Goal: Check status: Check status

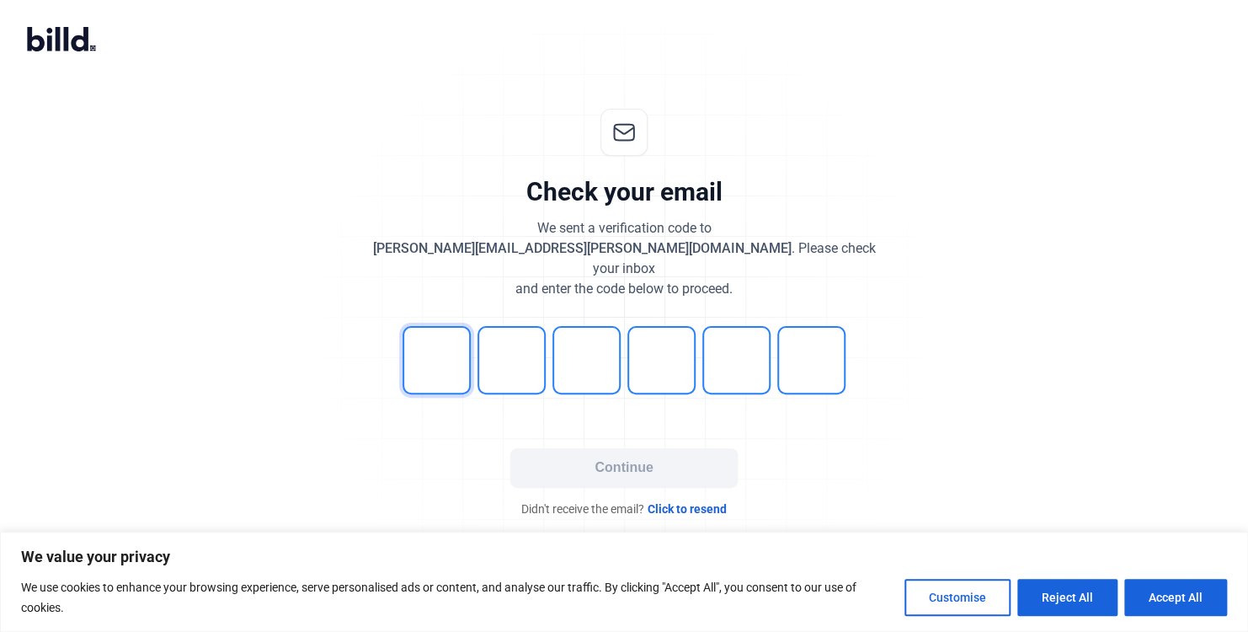
click at [453, 339] on input "tel" at bounding box center [437, 360] width 68 height 68
type input "9"
type input "2"
type input "3"
type input "8"
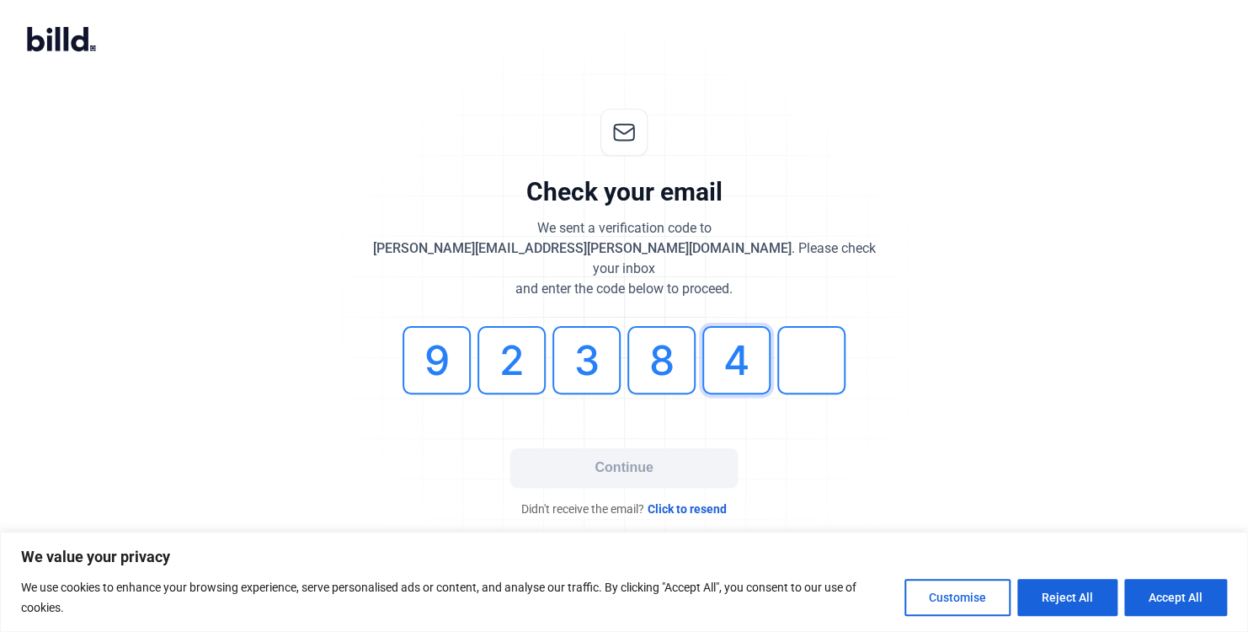
type input "4"
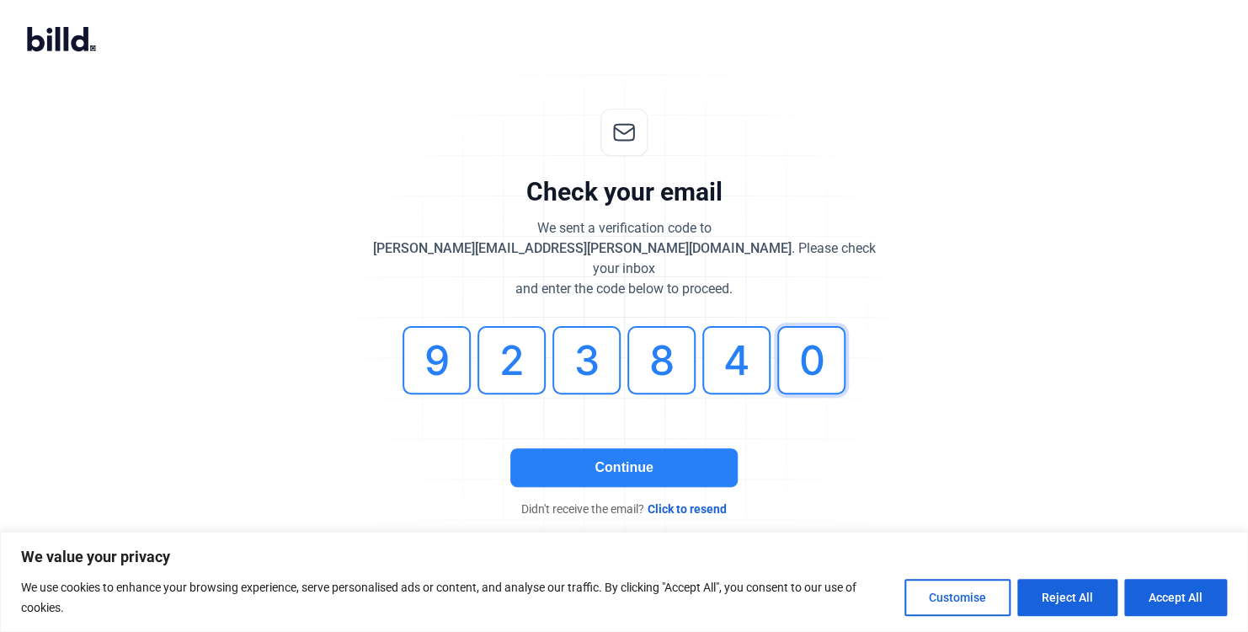
type input "0"
click at [622, 448] on button "Continue" at bounding box center [623, 467] width 227 height 39
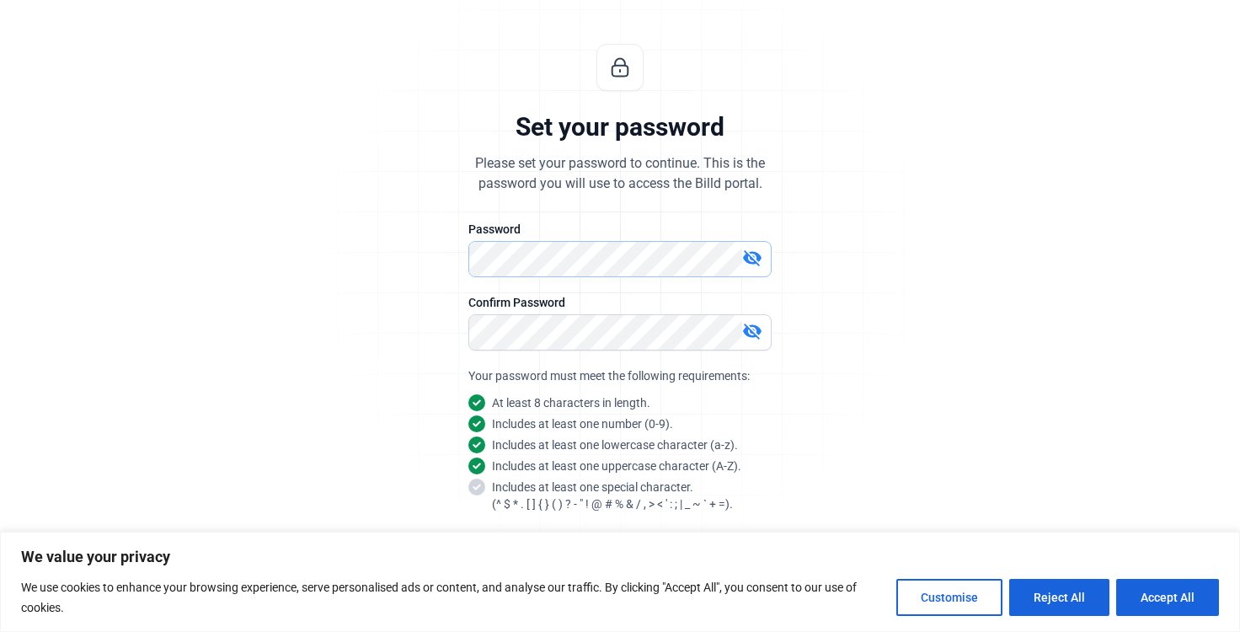
scroll to position [29, 0]
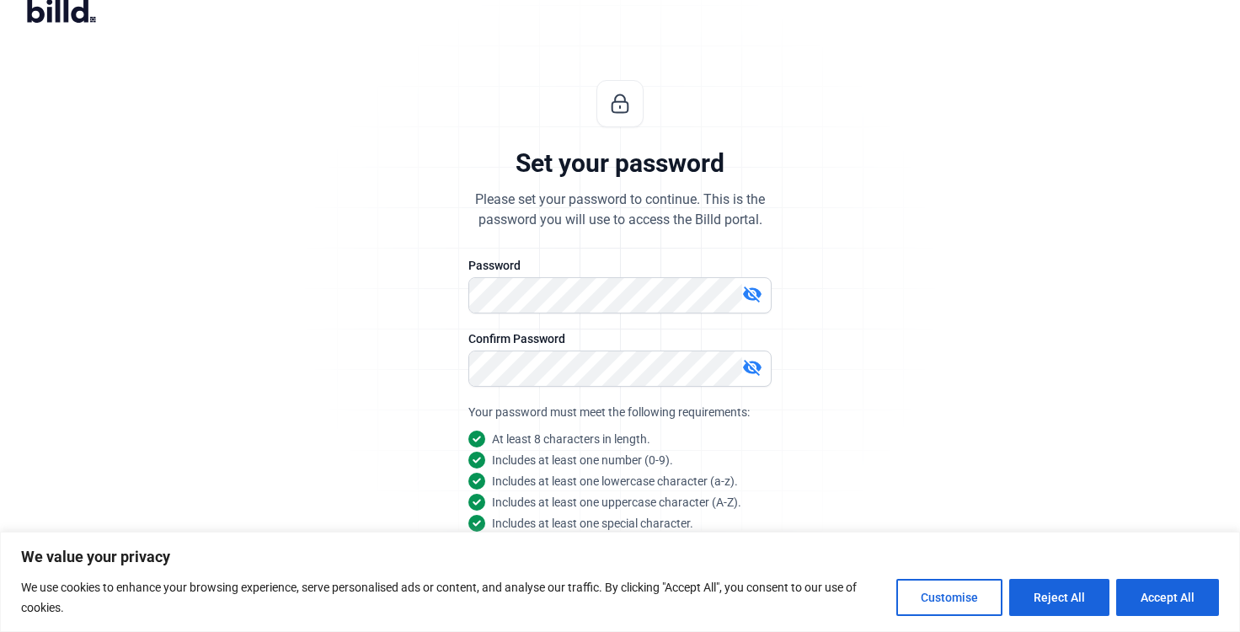
click at [750, 289] on mat-icon "visibility_off" at bounding box center [752, 294] width 20 height 20
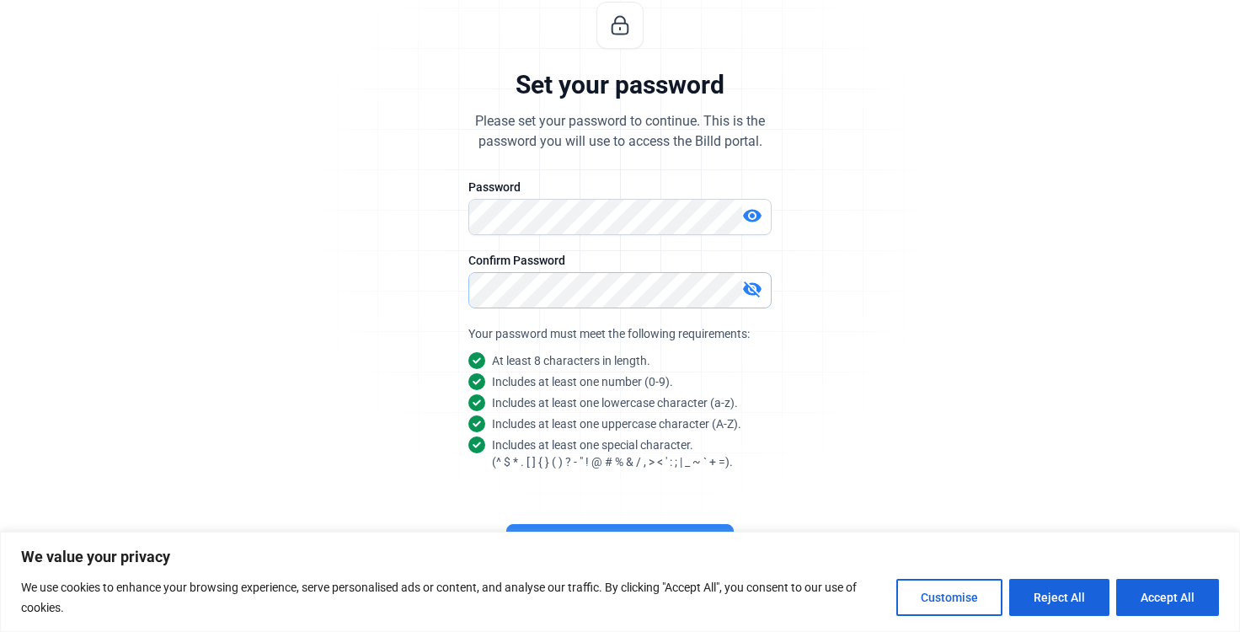
scroll to position [113, 0]
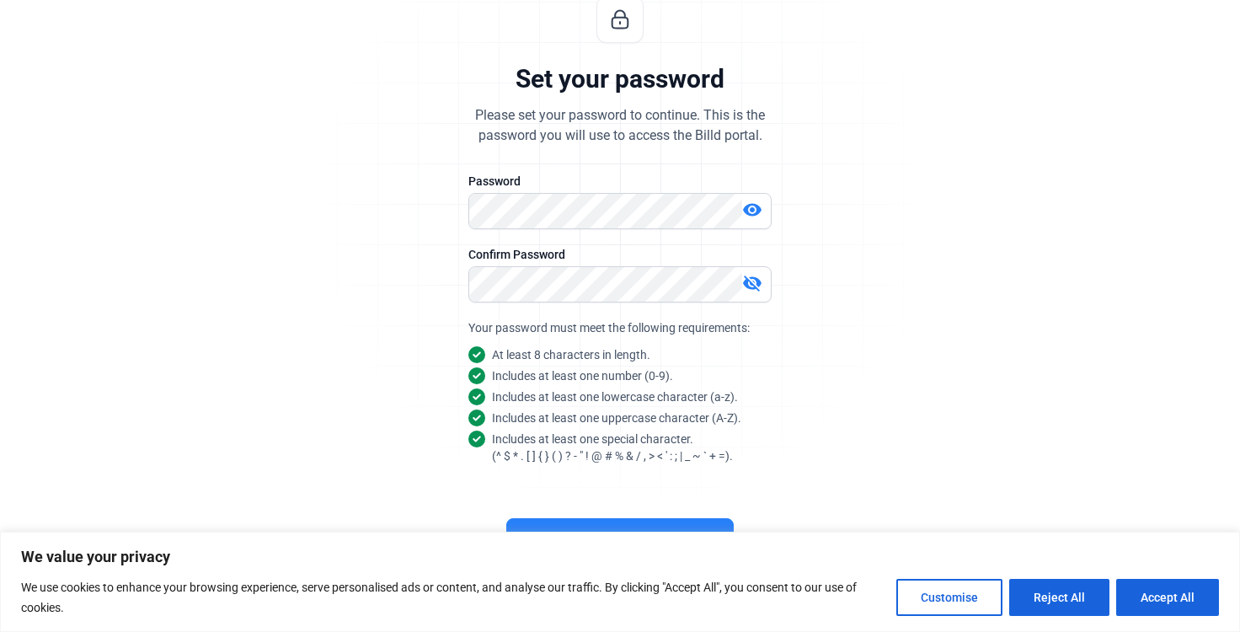
click at [667, 522] on button "Continue" at bounding box center [619, 537] width 227 height 39
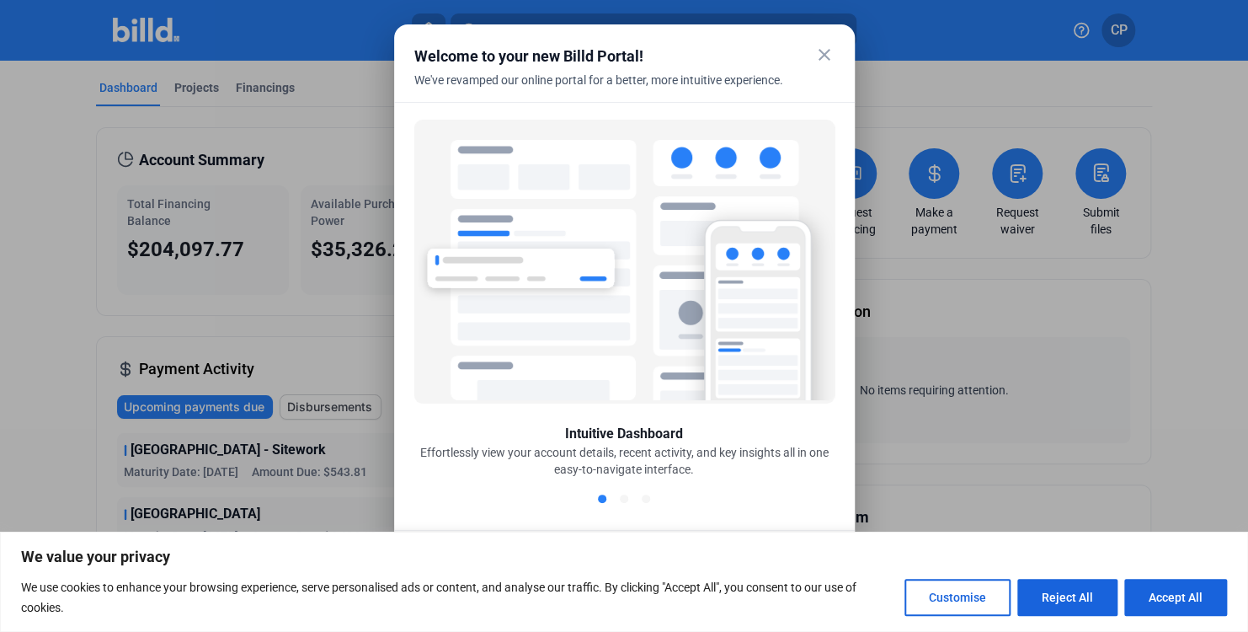
click at [825, 52] on mat-icon "close" at bounding box center [824, 55] width 20 height 20
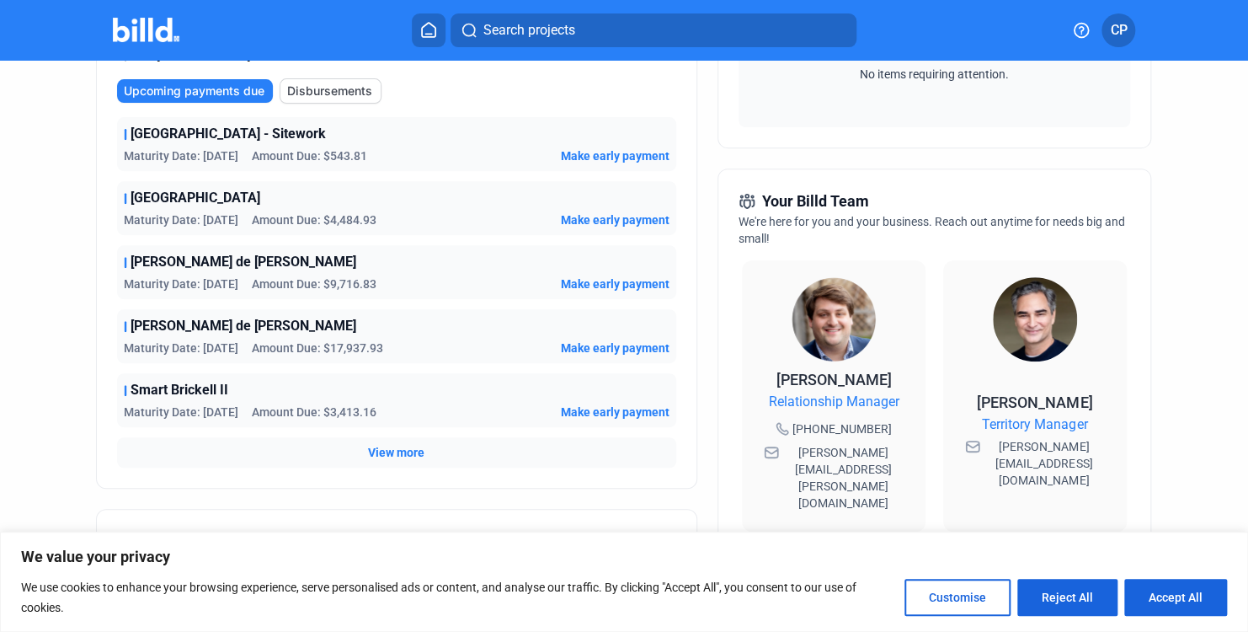
scroll to position [337, 0]
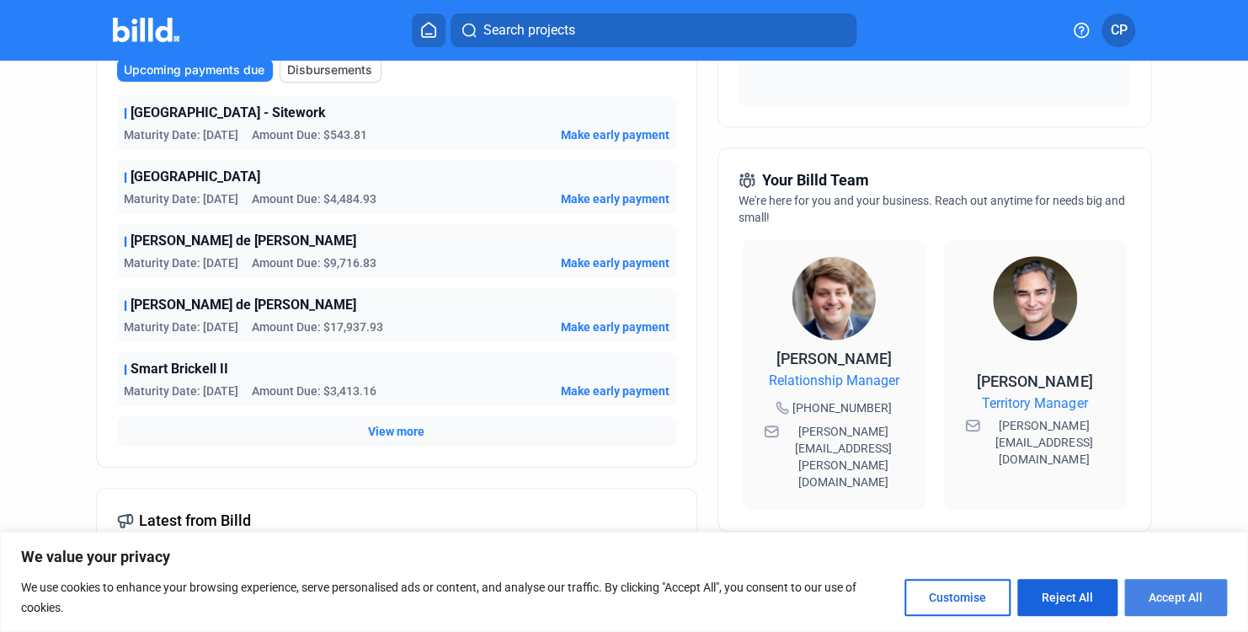
click at [1193, 593] on button "Accept All" at bounding box center [1175, 597] width 103 height 37
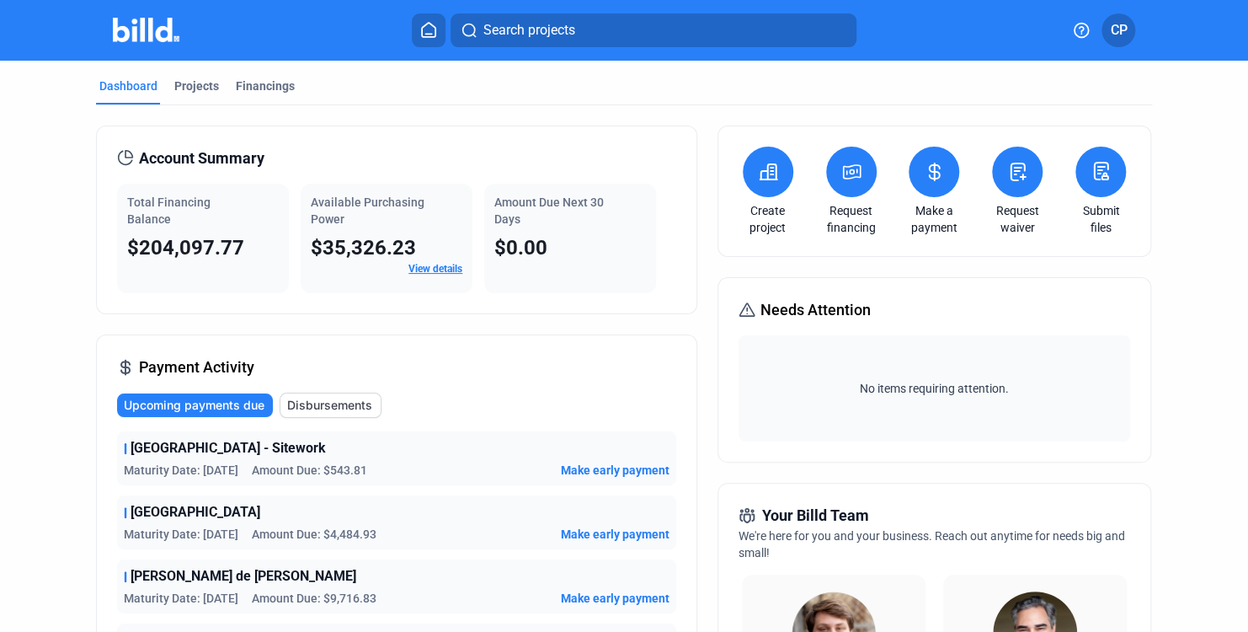
scroll to position [0, 0]
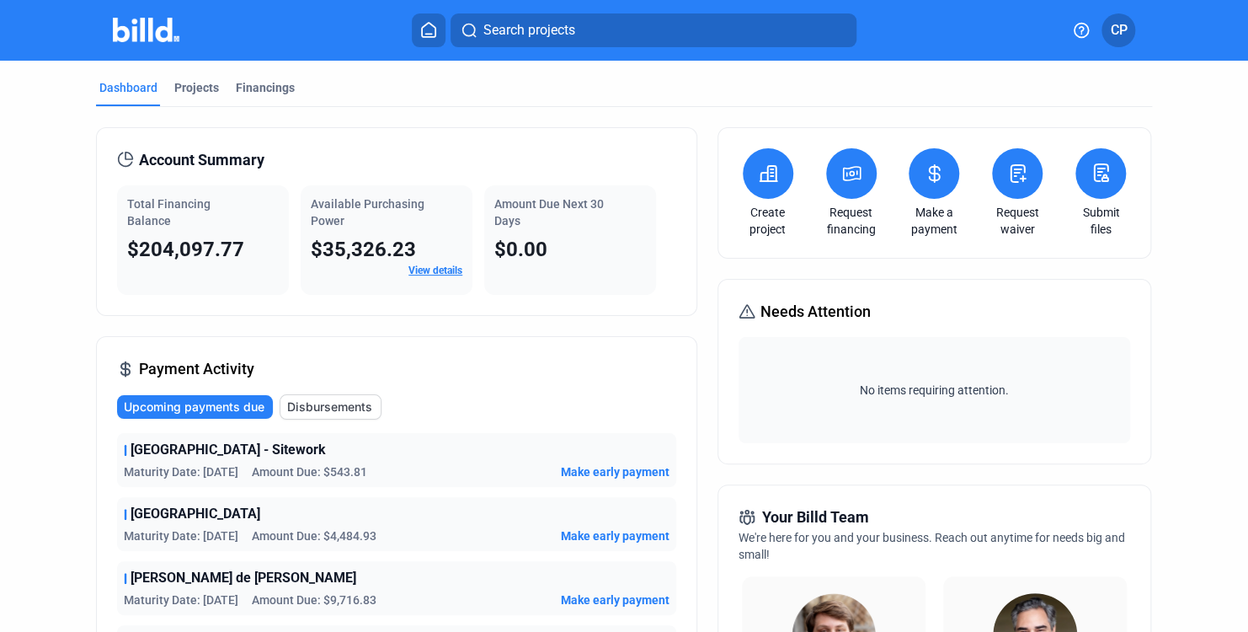
click at [168, 80] on div "Dashboard Projects Financings" at bounding box center [624, 92] width 1056 height 27
click at [212, 83] on div "Projects" at bounding box center [196, 87] width 45 height 17
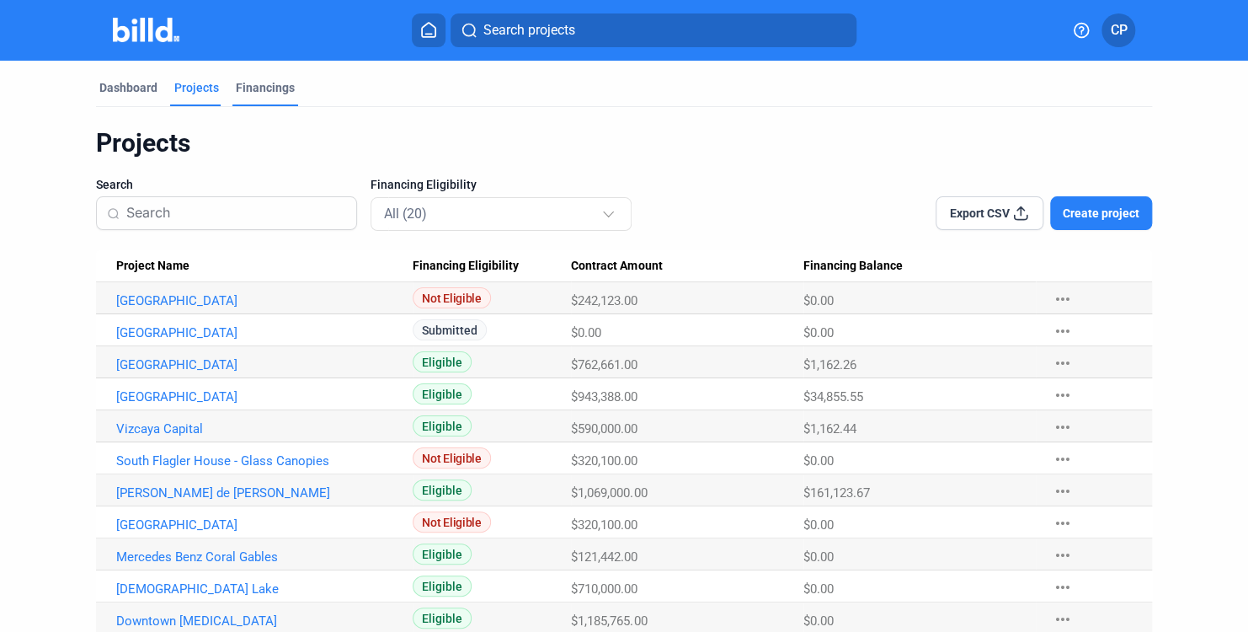
click at [264, 86] on div "Financings" at bounding box center [265, 87] width 59 height 17
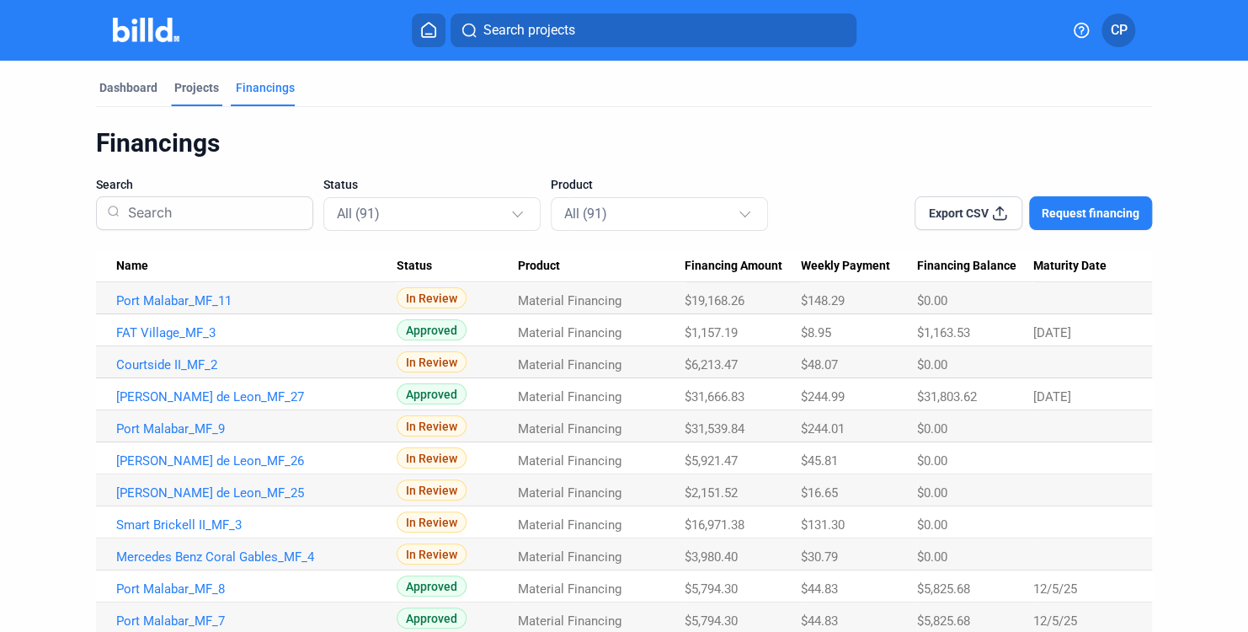
click at [186, 90] on div "Projects" at bounding box center [196, 87] width 45 height 17
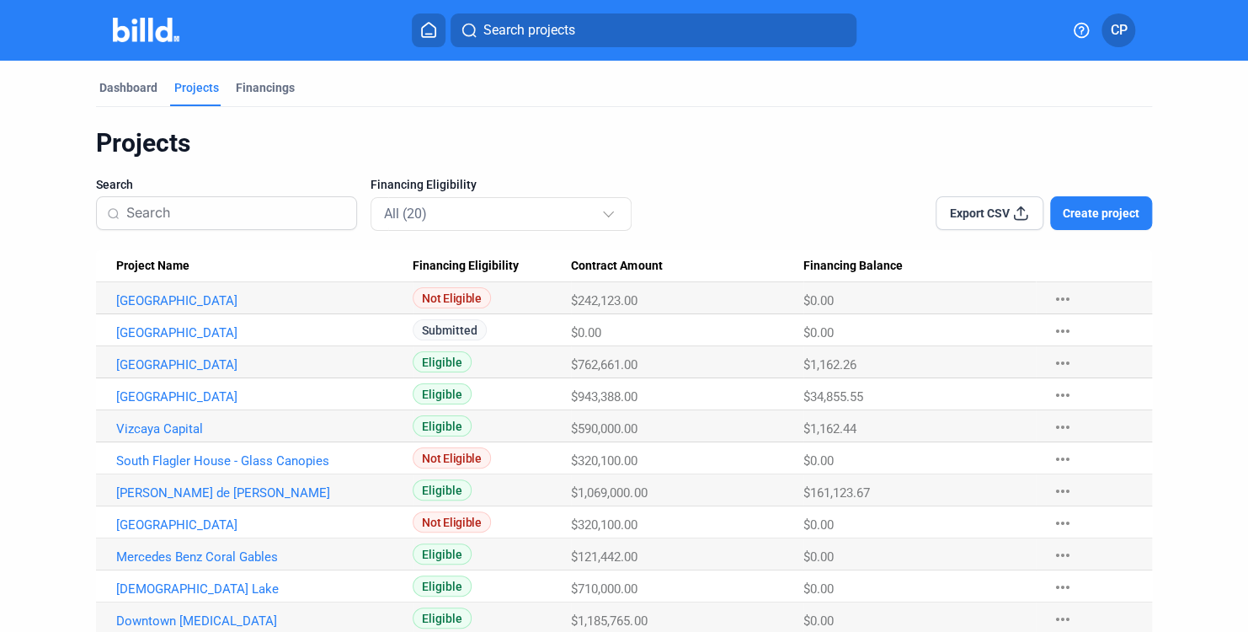
click at [244, 74] on mat-tab-group "Dashboard Projects Financings Projects Search Financing Eligibility All (20) Ex…" at bounding box center [624, 492] width 1056 height 862
click at [243, 90] on div "Financings" at bounding box center [265, 87] width 59 height 17
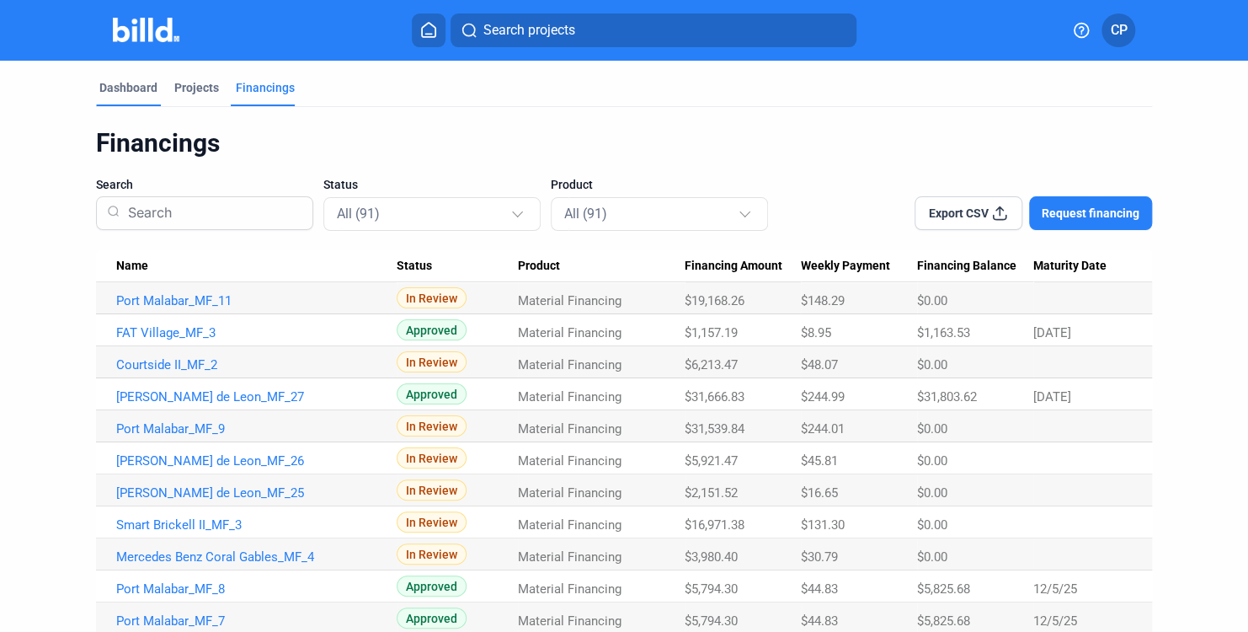
click at [117, 87] on div "Dashboard" at bounding box center [128, 87] width 58 height 17
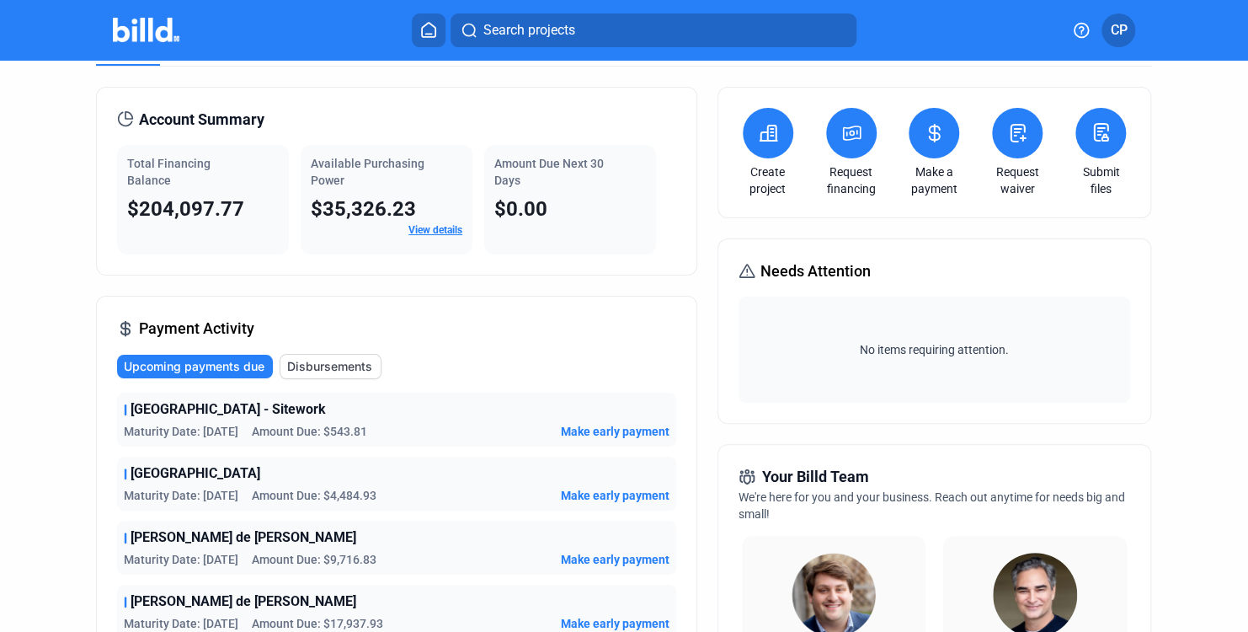
scroll to position [168, 0]
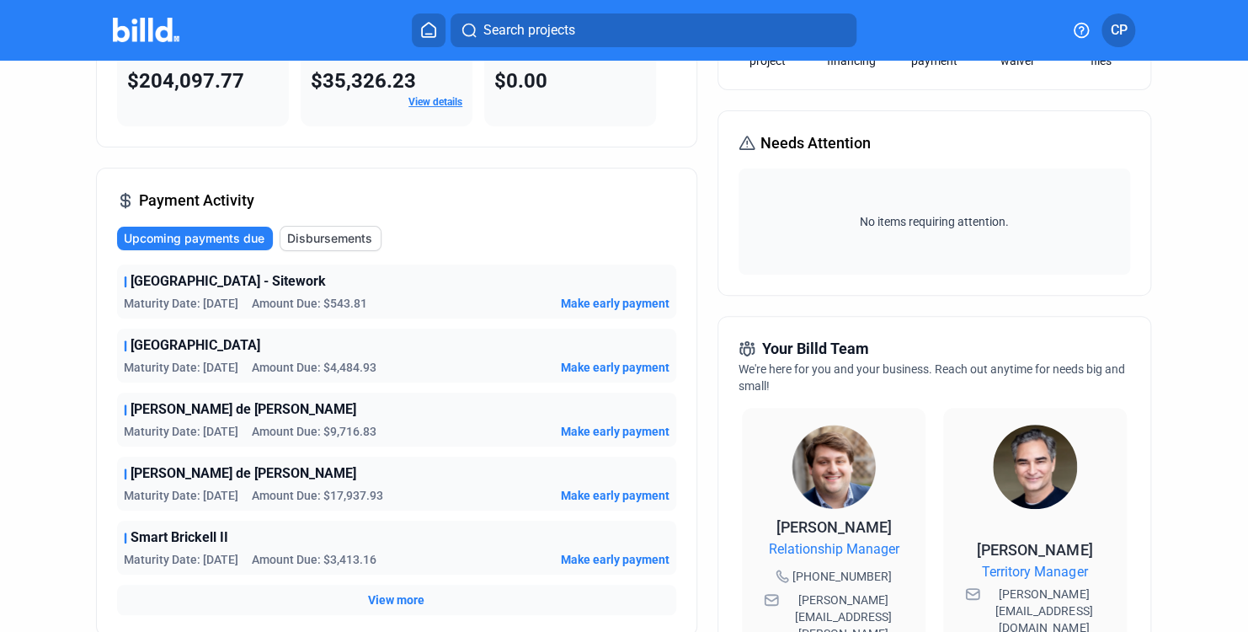
click at [408, 600] on span "View more" at bounding box center [396, 599] width 56 height 17
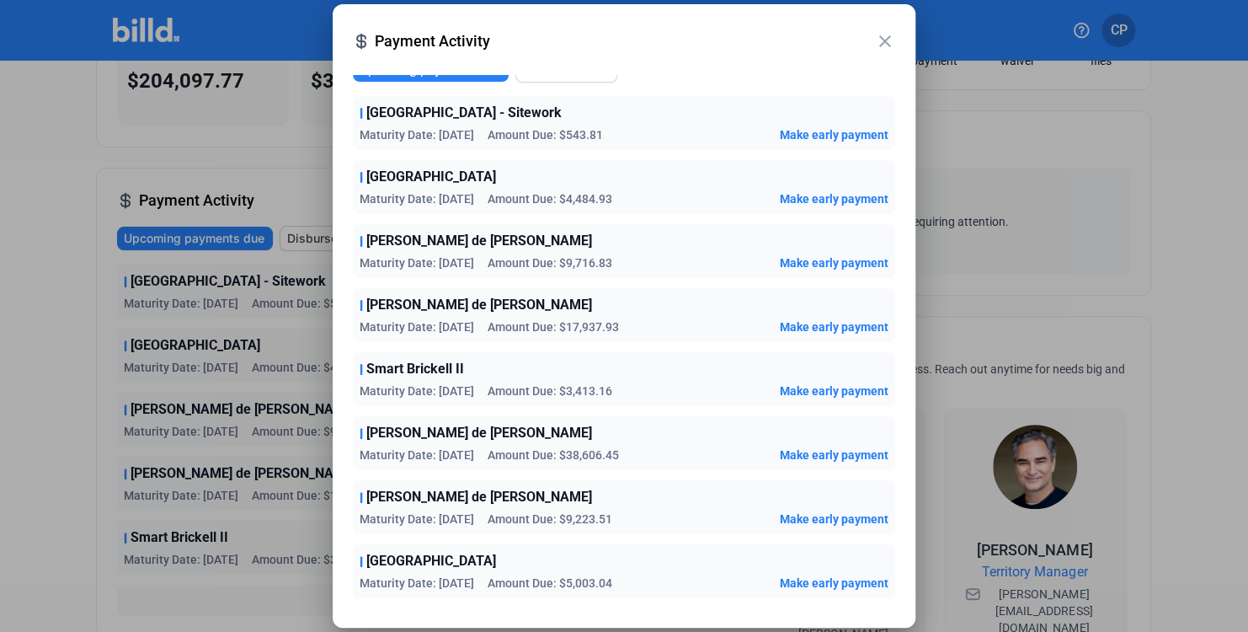
scroll to position [0, 0]
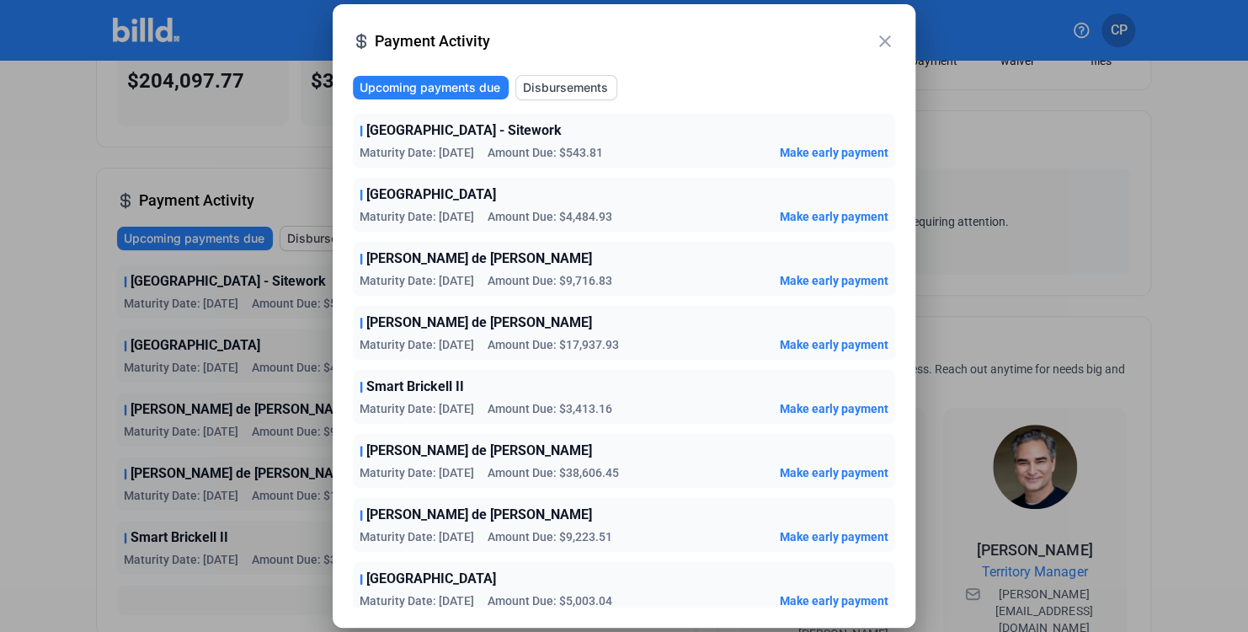
click at [890, 42] on mat-icon "close" at bounding box center [885, 41] width 20 height 20
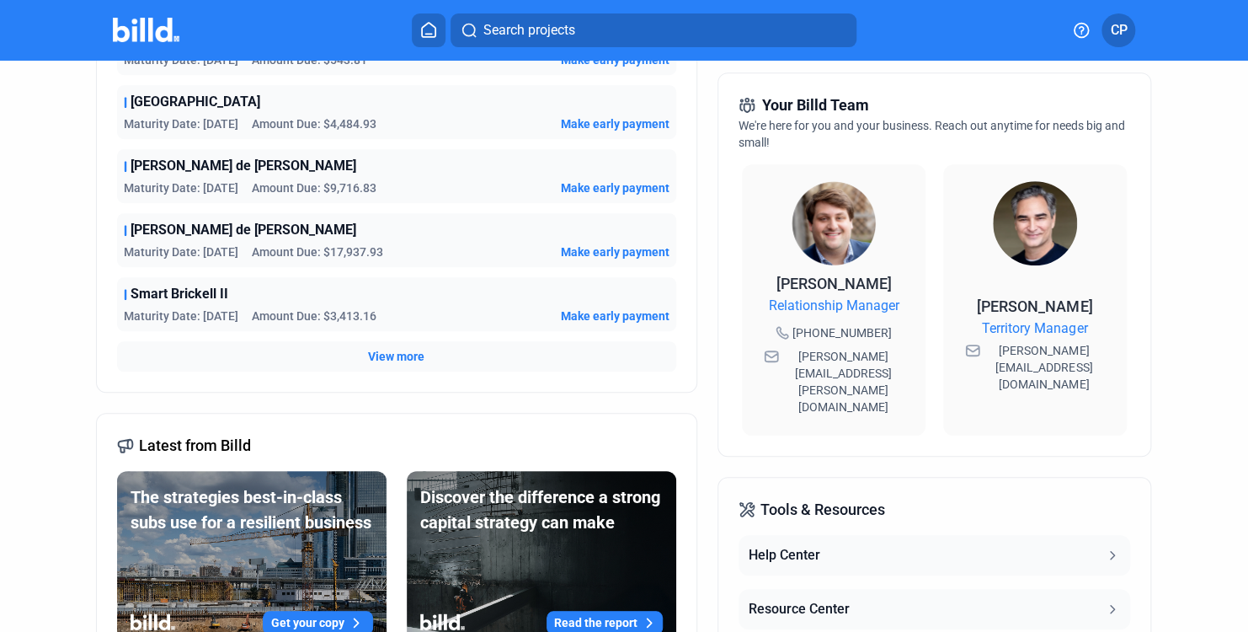
scroll to position [421, 0]
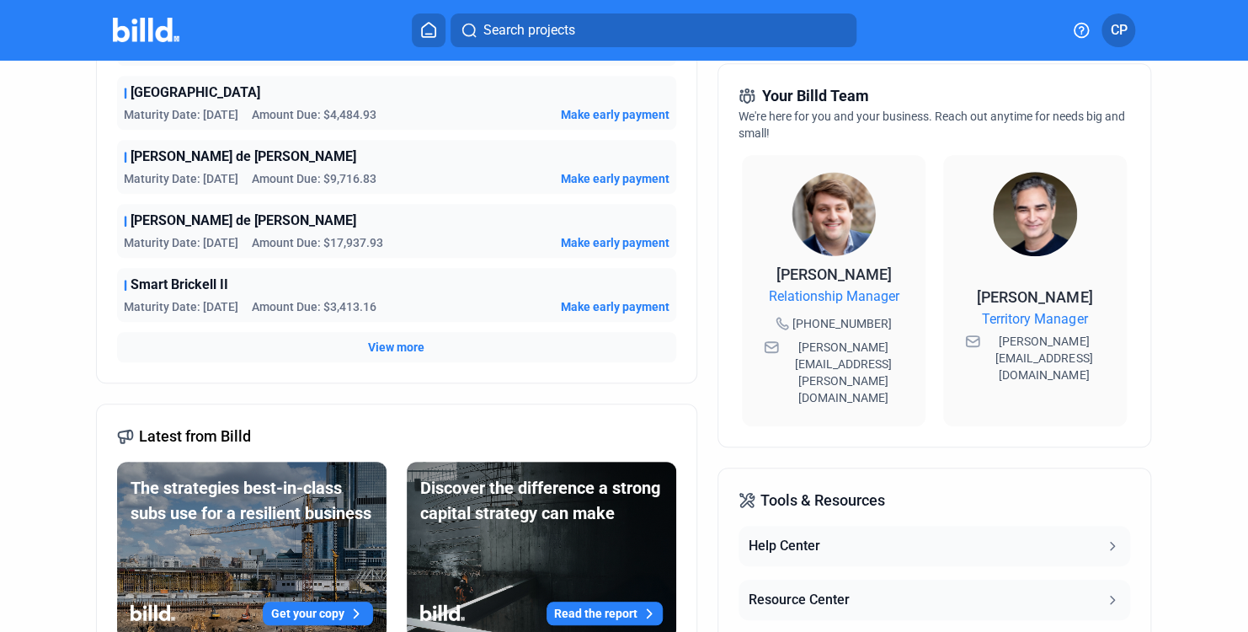
click at [400, 344] on span "View more" at bounding box center [396, 347] width 56 height 17
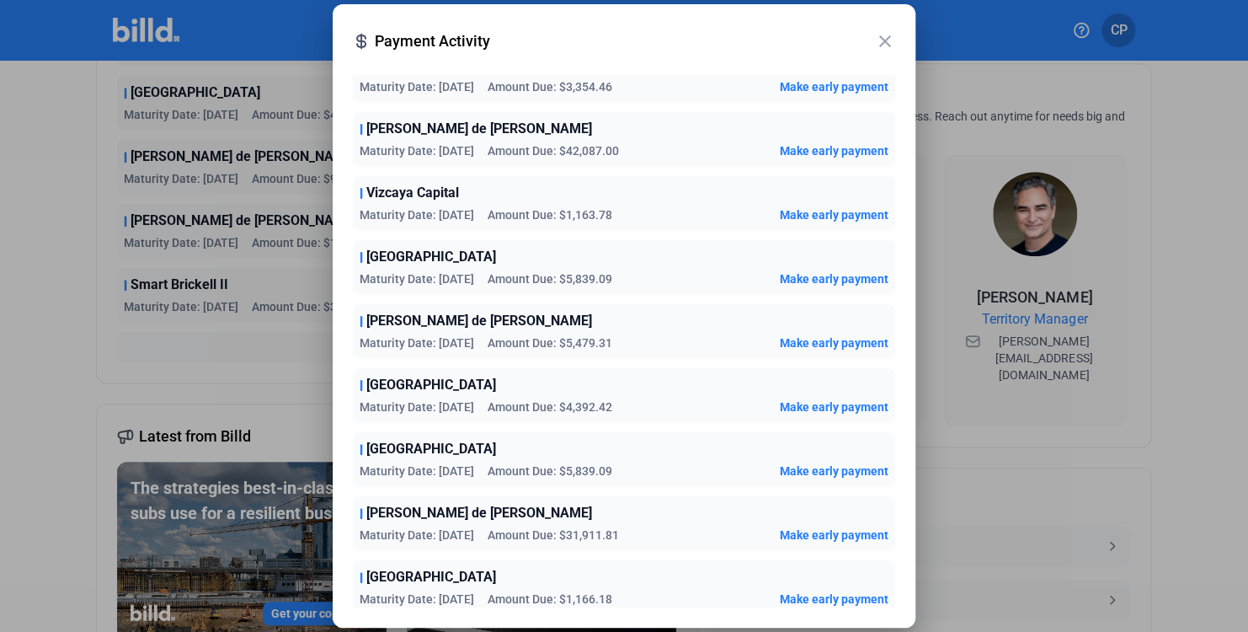
scroll to position [776, 0]
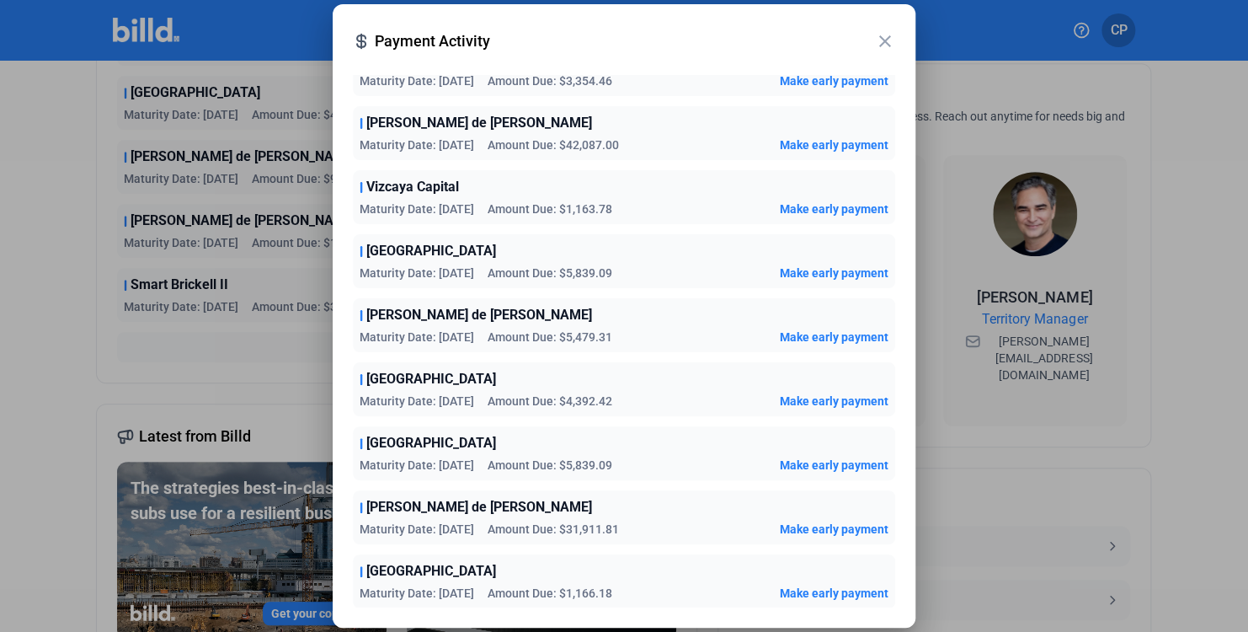
click at [883, 40] on mat-icon "close" at bounding box center [885, 41] width 20 height 20
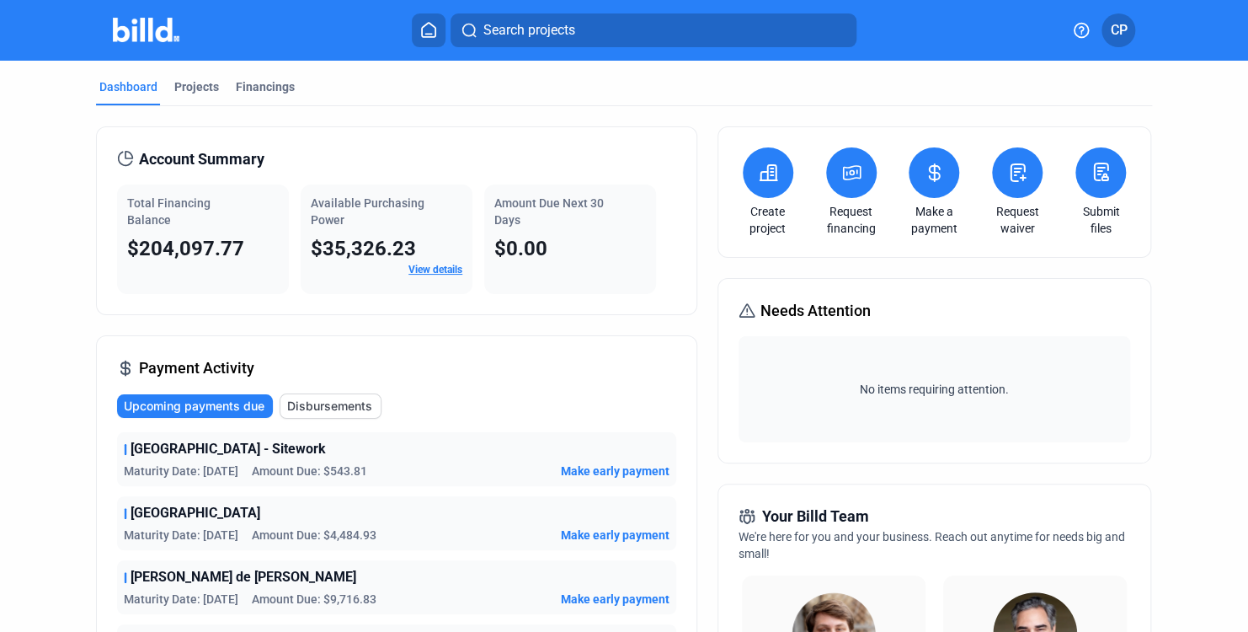
scroll to position [0, 0]
click at [1118, 37] on span "CP" at bounding box center [1118, 30] width 17 height 20
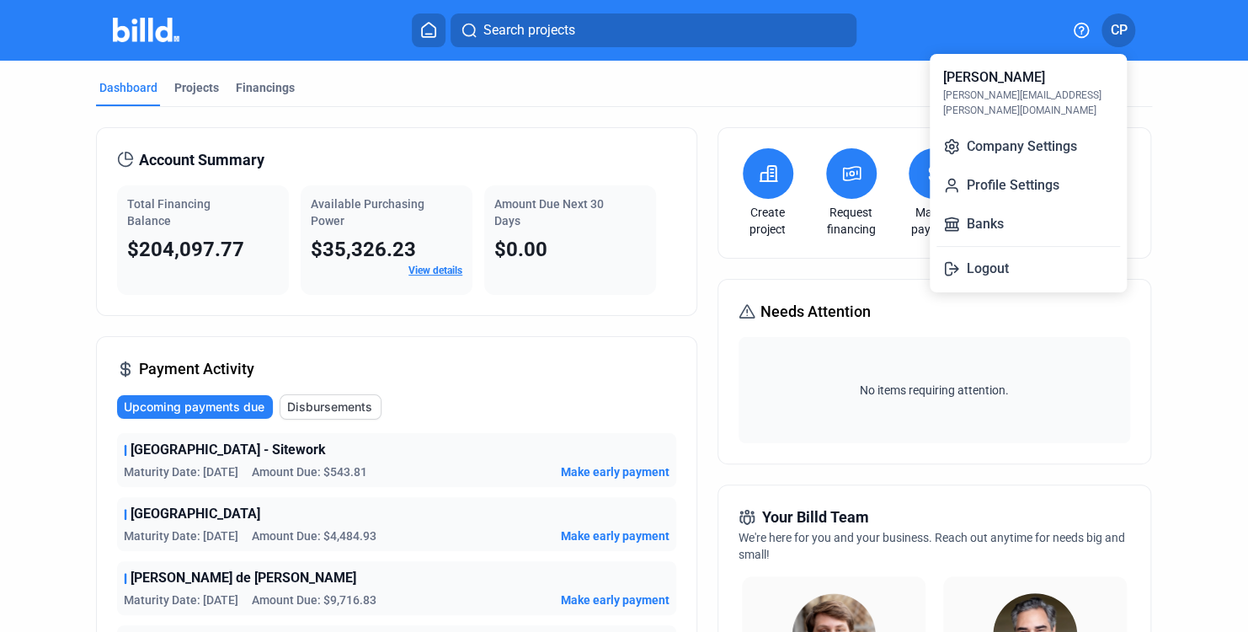
drag, startPoint x: 429, startPoint y: 117, endPoint x: 399, endPoint y: 124, distance: 30.2
click at [430, 118] on div at bounding box center [624, 316] width 1248 height 632
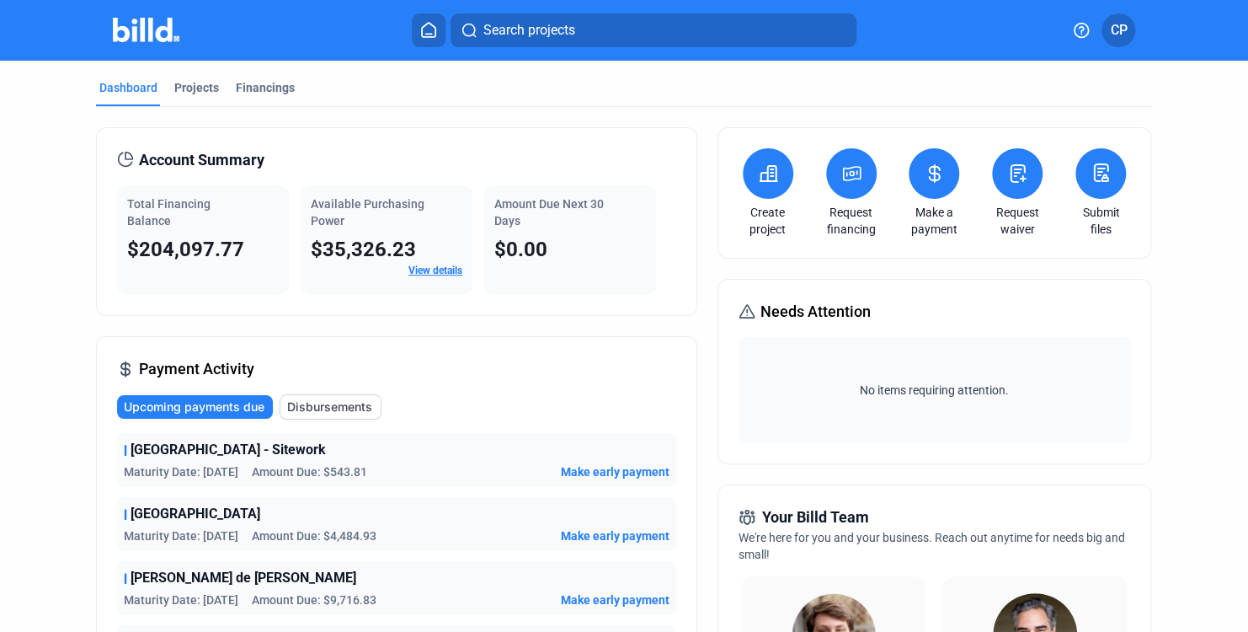
click at [439, 270] on link "View details" at bounding box center [435, 270] width 54 height 12
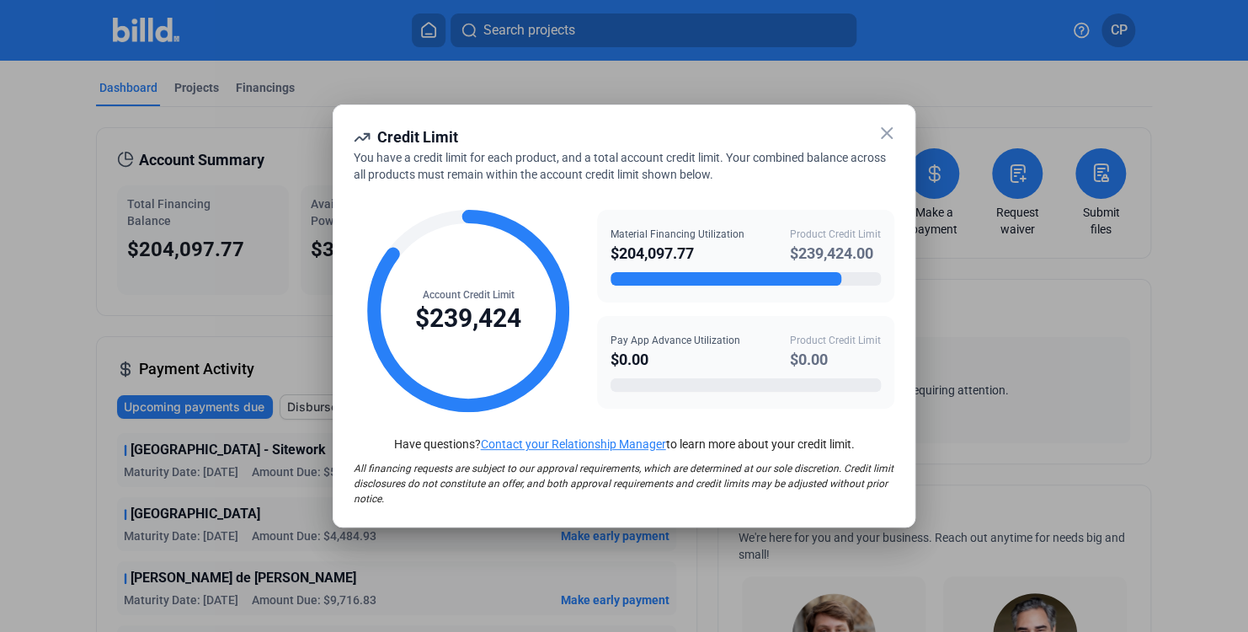
click at [894, 132] on icon at bounding box center [887, 133] width 20 height 20
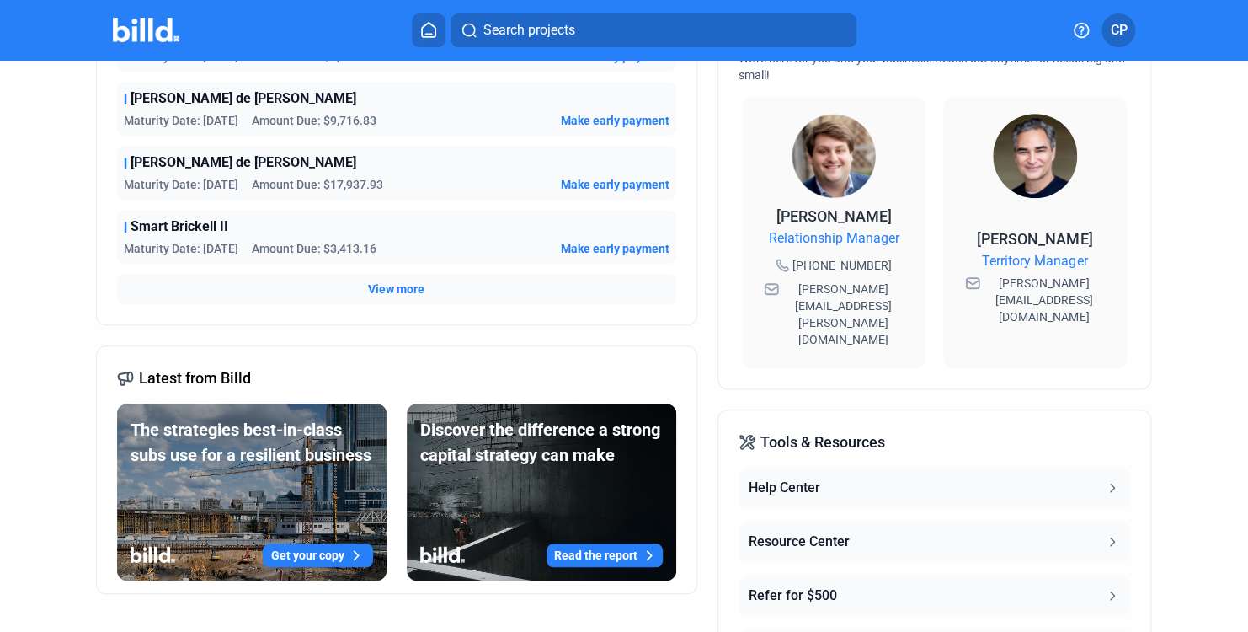
scroll to position [590, 0]
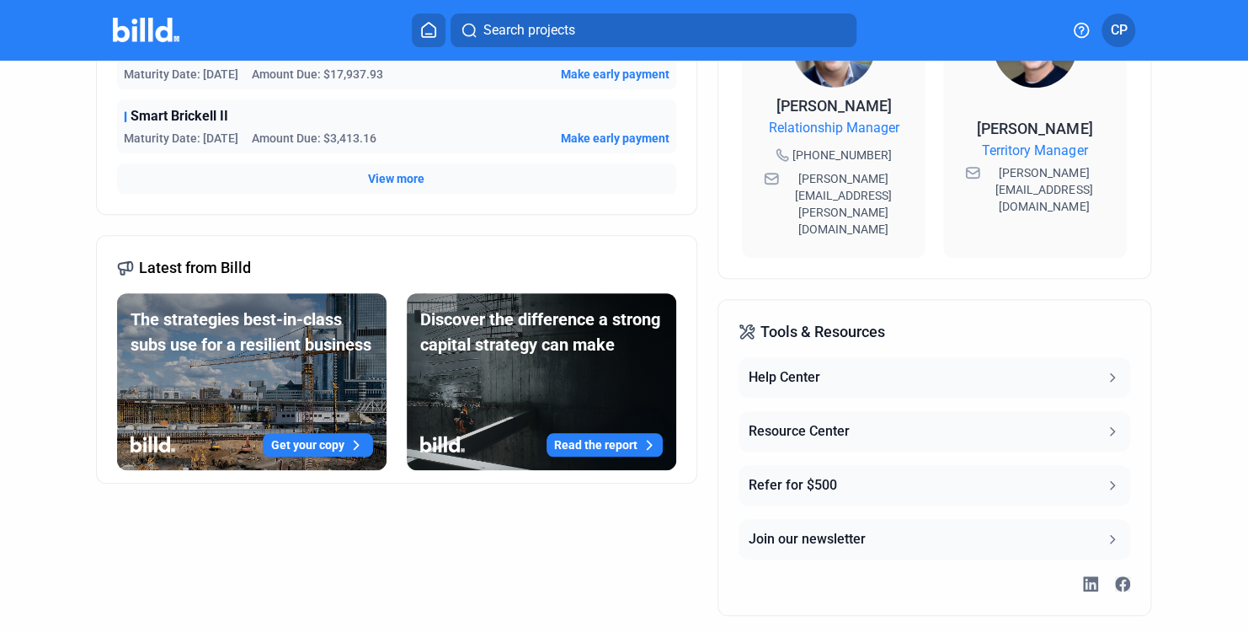
click at [830, 357] on button "Help Center" at bounding box center [935, 377] width 392 height 40
click at [803, 411] on button "Resource Center" at bounding box center [935, 431] width 392 height 40
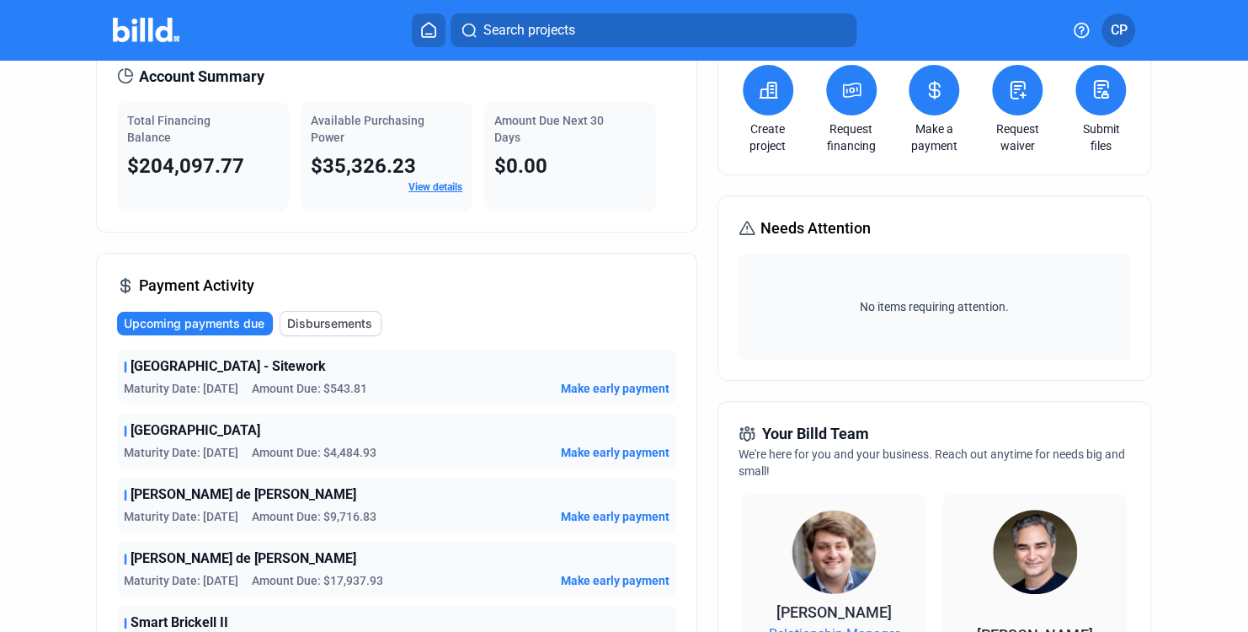
scroll to position [0, 0]
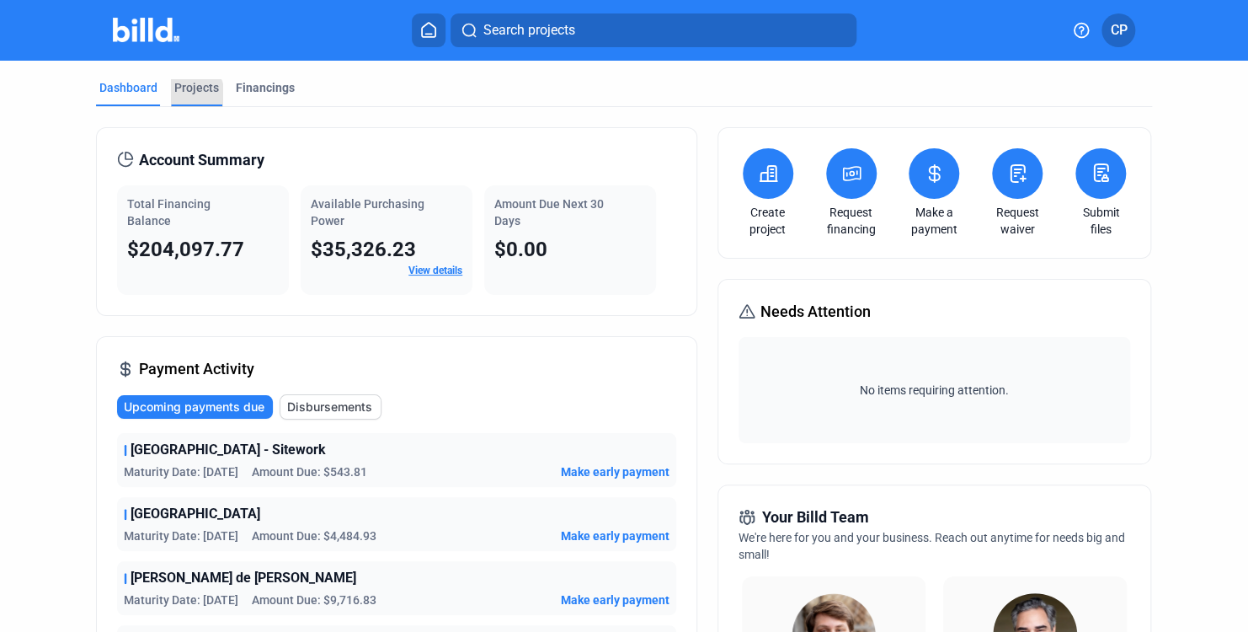
click at [189, 94] on div "Projects" at bounding box center [196, 87] width 45 height 17
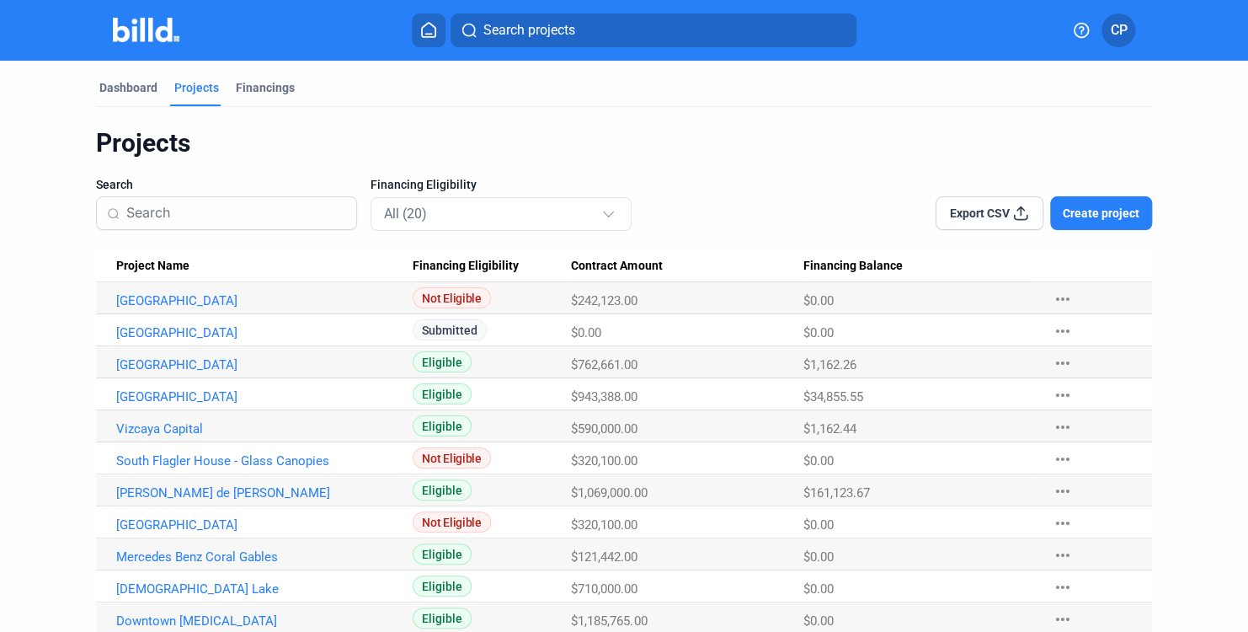
click at [972, 210] on span "Export CSV" at bounding box center [979, 213] width 60 height 17
drag, startPoint x: 285, startPoint y: 97, endPoint x: 369, endPoint y: 84, distance: 85.2
click at [286, 97] on div "Financings" at bounding box center [265, 92] width 66 height 27
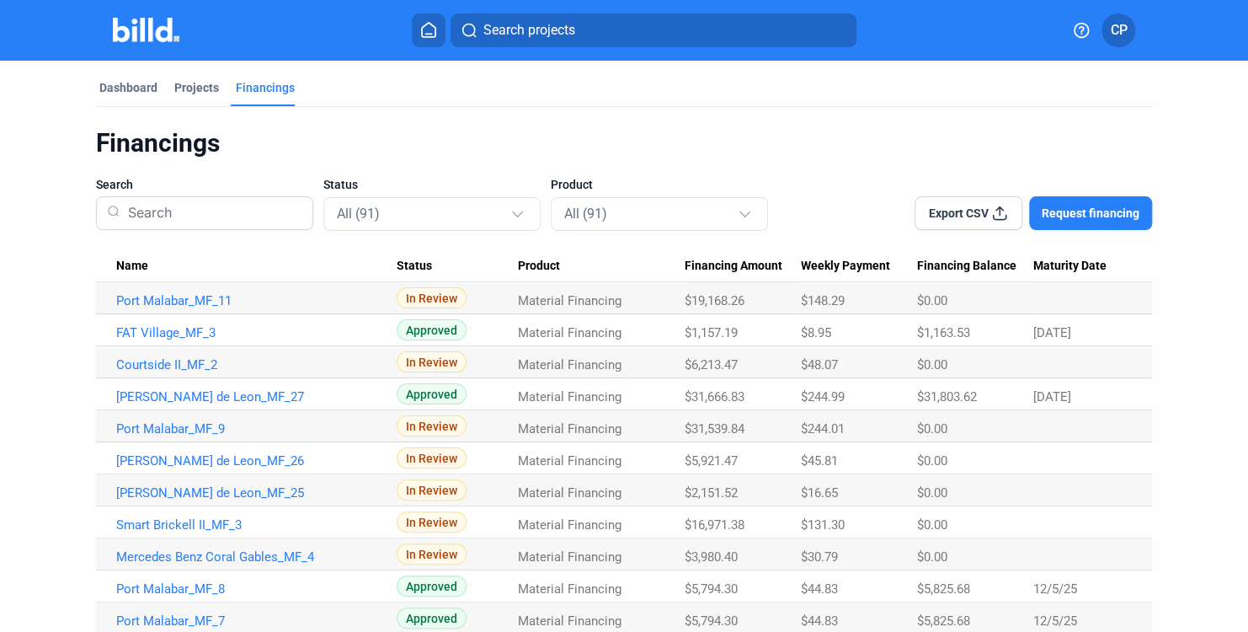
drag, startPoint x: 957, startPoint y: 196, endPoint x: 947, endPoint y: 217, distance: 23.0
click at [956, 198] on button "Export CSV" at bounding box center [969, 213] width 108 height 34
click at [179, 312] on td "Port Malabar_MF_11" at bounding box center [246, 298] width 301 height 32
click at [196, 297] on link "Port Malabar_MF_11" at bounding box center [256, 300] width 280 height 15
click at [181, 302] on link "Port Malabar_MF_11" at bounding box center [256, 300] width 280 height 15
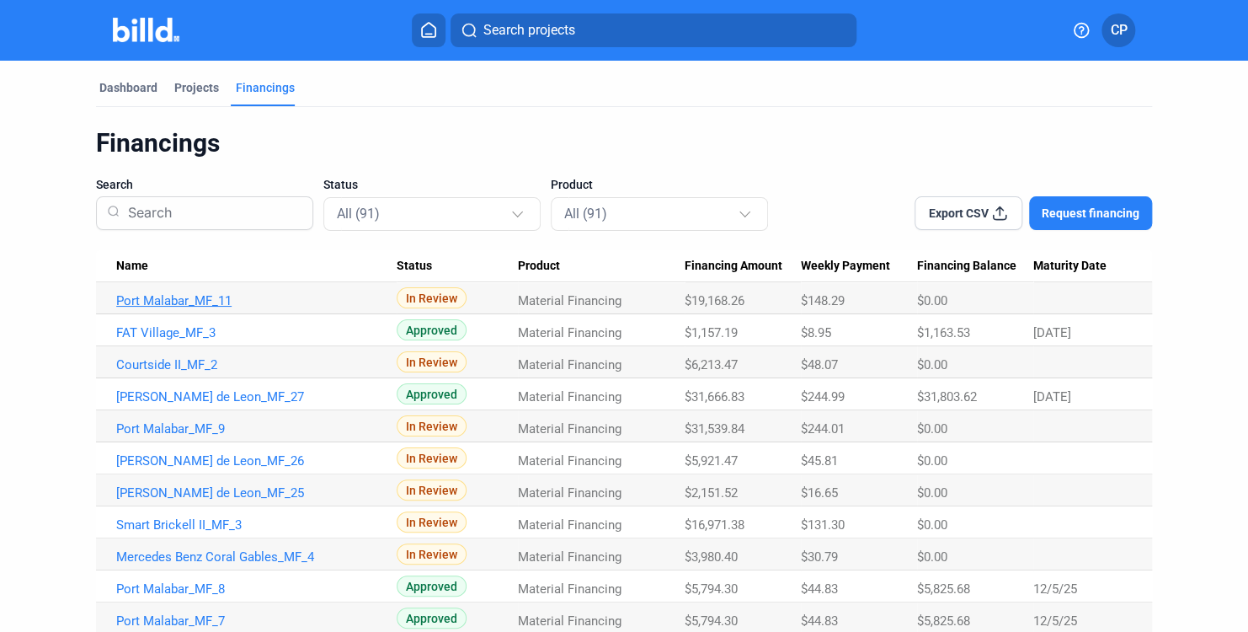
click at [179, 303] on link "Port Malabar_MF_11" at bounding box center [256, 300] width 280 height 15
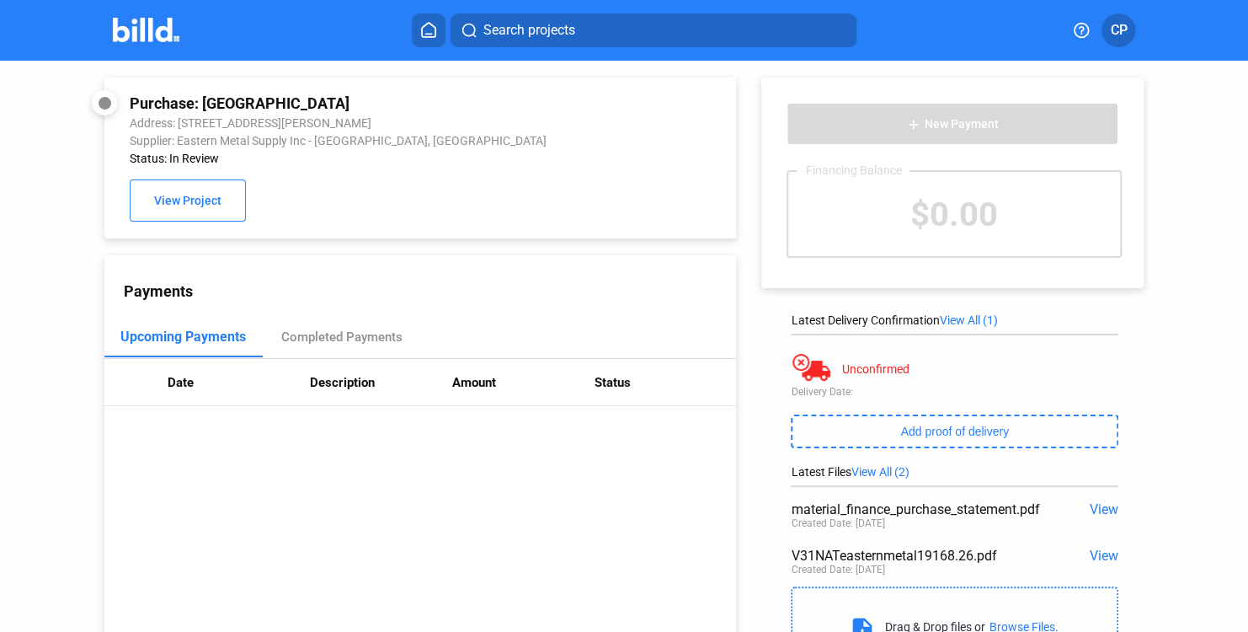
drag, startPoint x: 445, startPoint y: 342, endPoint x: 432, endPoint y: 344, distance: 12.7
click at [441, 343] on div "Upcoming Payments Completed Payments" at bounding box center [420, 338] width 632 height 42
click at [357, 340] on div "Completed Payments" at bounding box center [340, 336] width 121 height 15
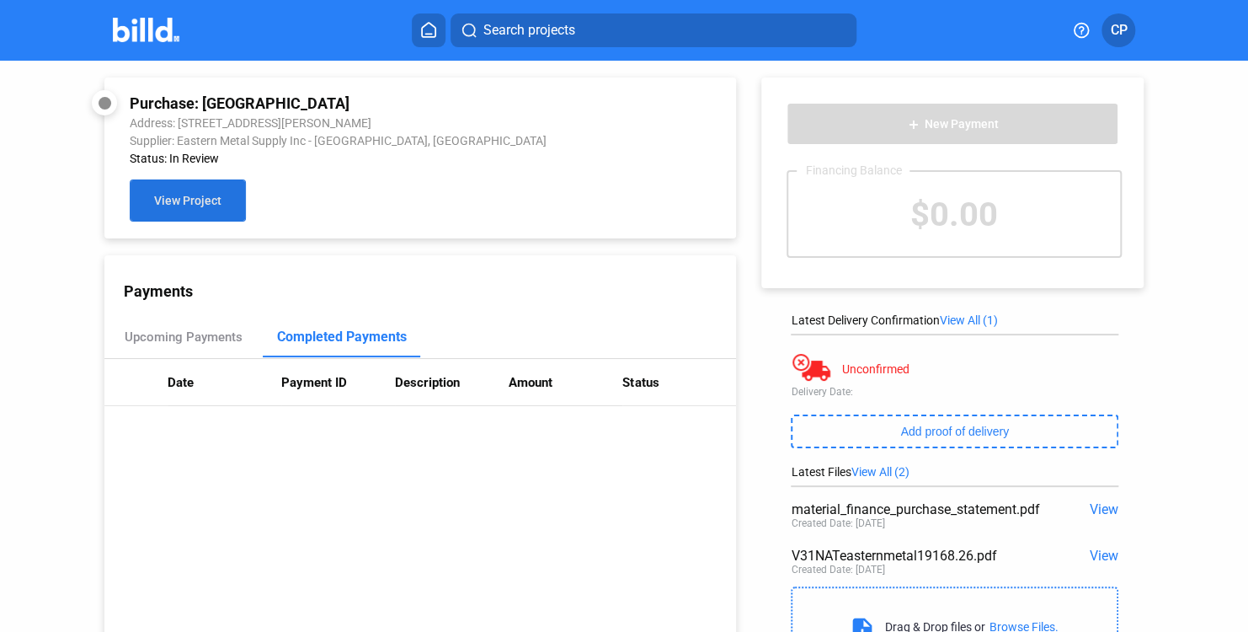
click at [173, 212] on button "View Project" at bounding box center [188, 200] width 116 height 42
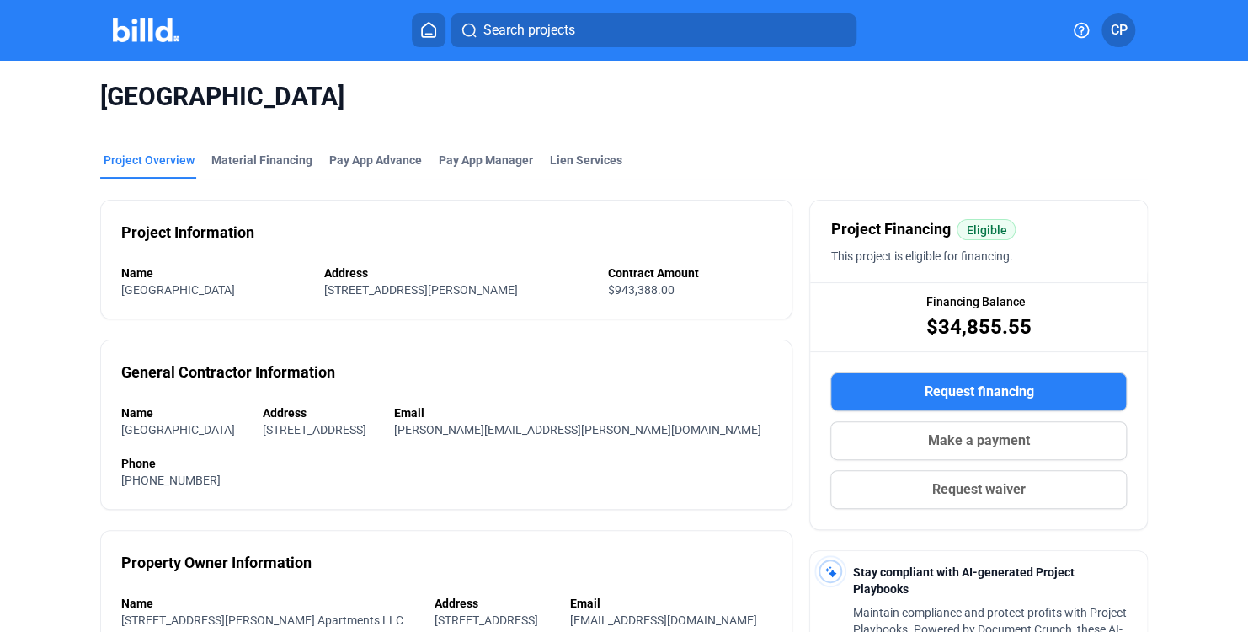
click at [254, 140] on mat-tab-group "Project Overview Material Financing Pay App Advance Pay App Manager Lien Servic…" at bounding box center [624, 535] width 1049 height 805
click at [233, 152] on div "Material Financing" at bounding box center [261, 160] width 101 height 17
drag, startPoint x: 655, startPoint y: 263, endPoint x: 647, endPoint y: 266, distance: 9.1
click at [654, 266] on div "Project Information Name Port Malabar Address 4600 Dixie Hwy NE, Palm Bay, FL, …" at bounding box center [446, 260] width 693 height 120
drag, startPoint x: 344, startPoint y: 187, endPoint x: 334, endPoint y: 189, distance: 11.1
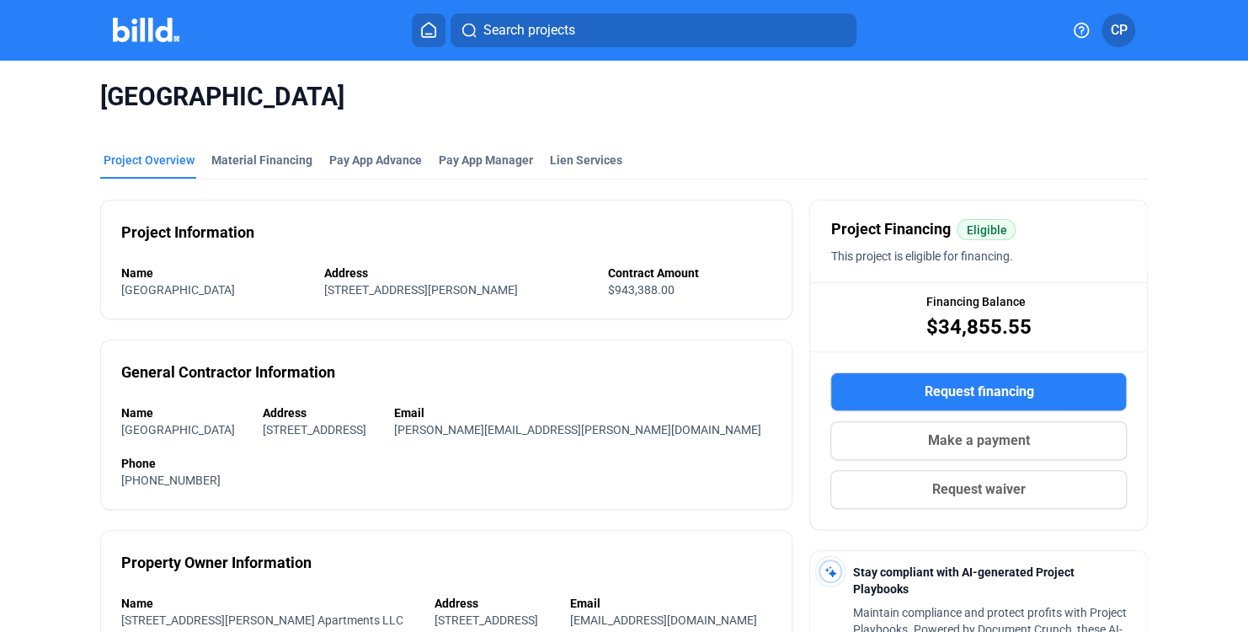
click at [344, 189] on div "Project Information Name Port Malabar Address 4600 Dixie Hwy NE, Palm Bay, FL, …" at bounding box center [446, 558] width 693 height 759
click at [257, 156] on div "Material Financing" at bounding box center [261, 160] width 101 height 17
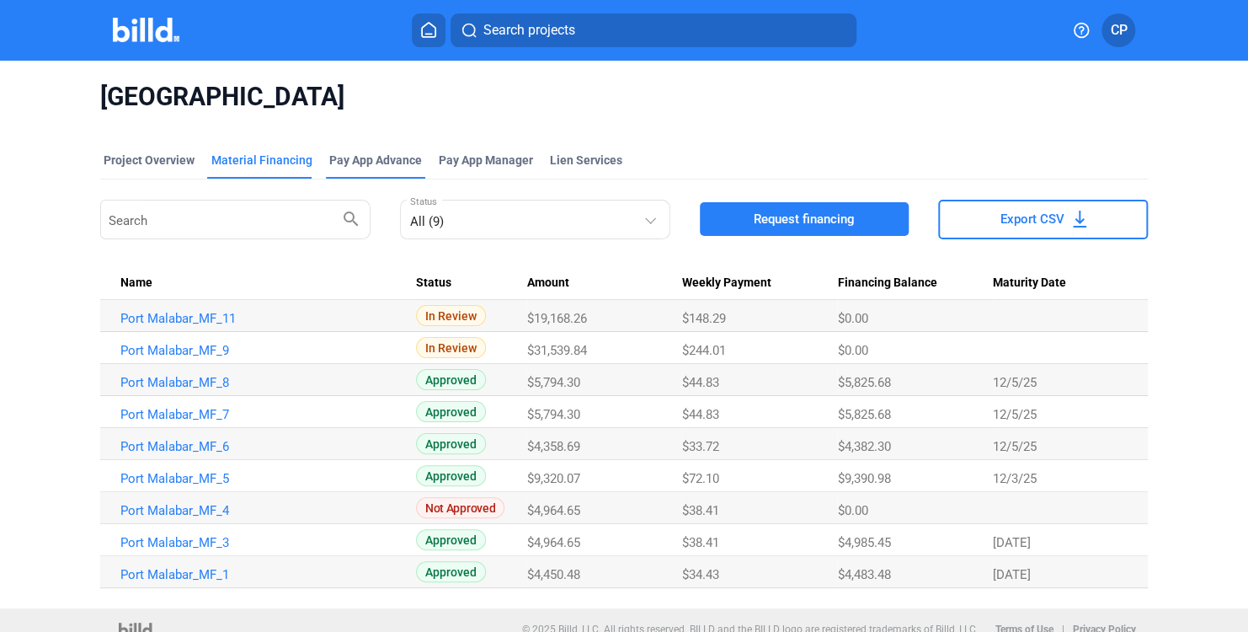
click at [385, 152] on mat-tab-group "Project Overview Material Financing Pay App Advance Pay App Manager Lien Servic…" at bounding box center [624, 360] width 1049 height 455
click at [143, 153] on div "Project Overview" at bounding box center [149, 160] width 91 height 17
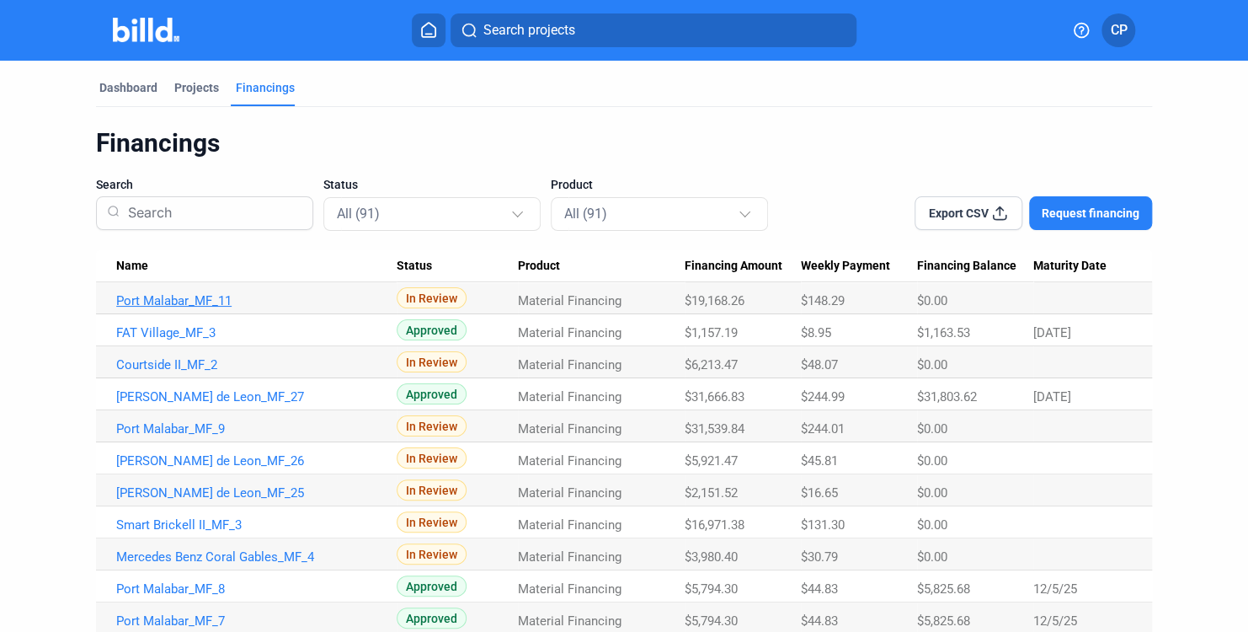
click at [189, 297] on link "Port Malabar_MF_11" at bounding box center [256, 300] width 280 height 15
click at [188, 296] on link "Port Malabar_MF_11" at bounding box center [256, 300] width 280 height 15
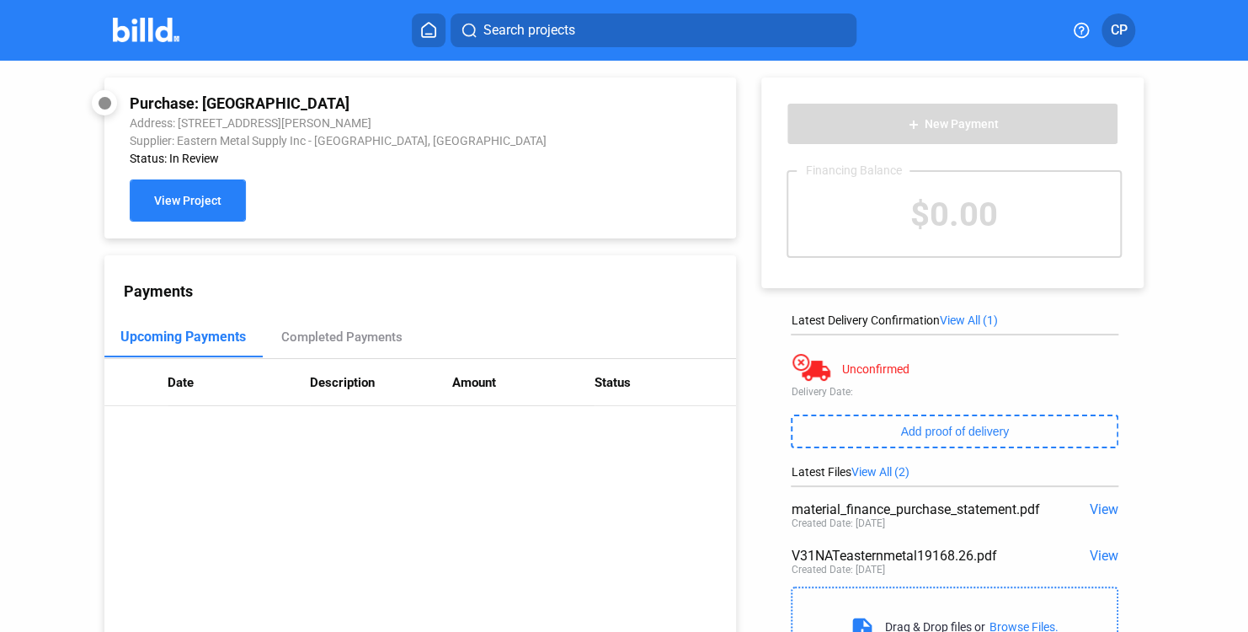
click at [159, 202] on span "View Project" at bounding box center [187, 201] width 67 height 13
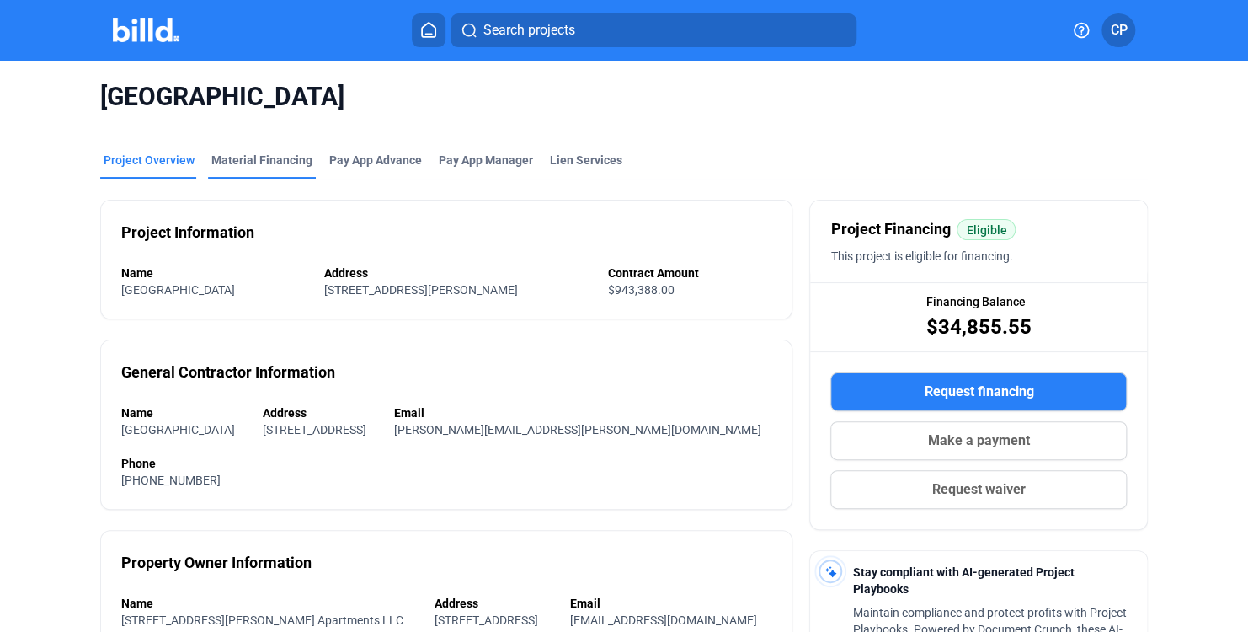
click at [212, 154] on div "Material Financing" at bounding box center [261, 160] width 101 height 17
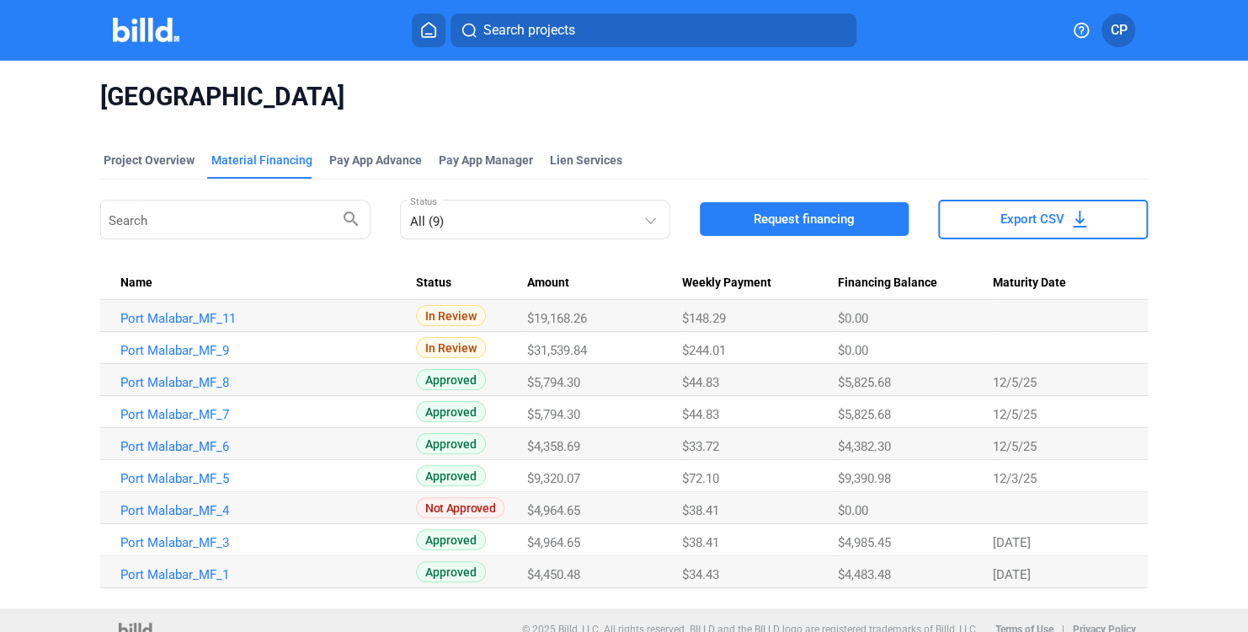
scroll to position [17, 0]
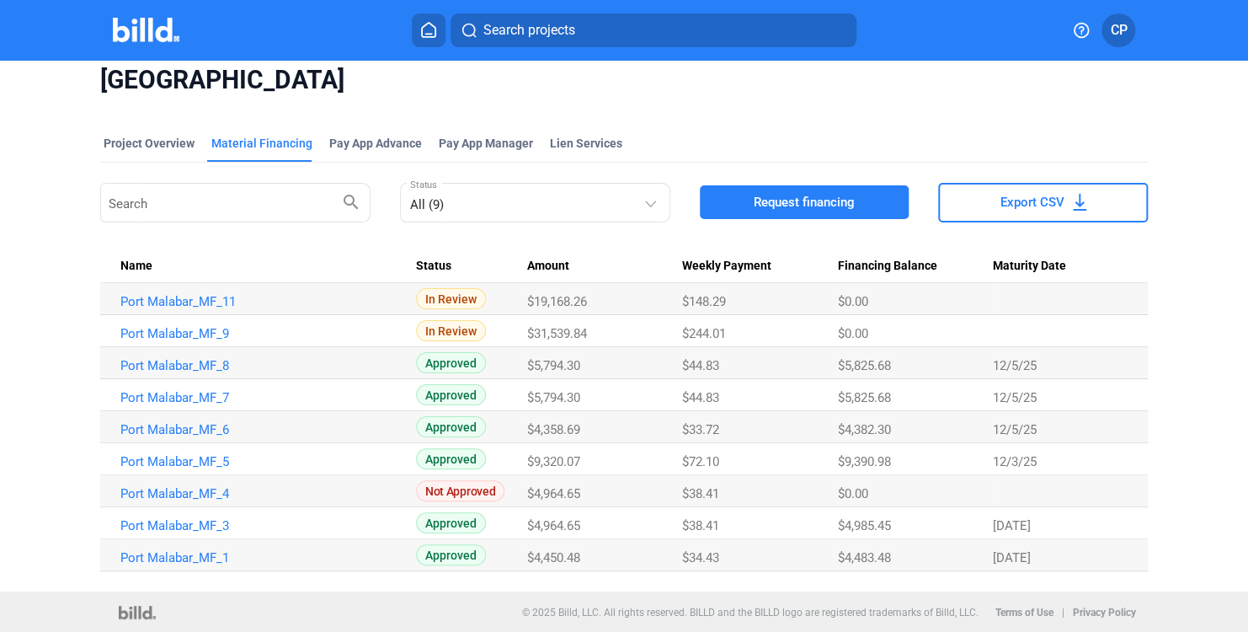
click at [350, 127] on mat-tab-group "Project Overview Material Financing Pay App Advance Pay App Manager Lien Servic…" at bounding box center [624, 343] width 1049 height 455
click at [360, 139] on div "Pay App Advance" at bounding box center [375, 143] width 93 height 17
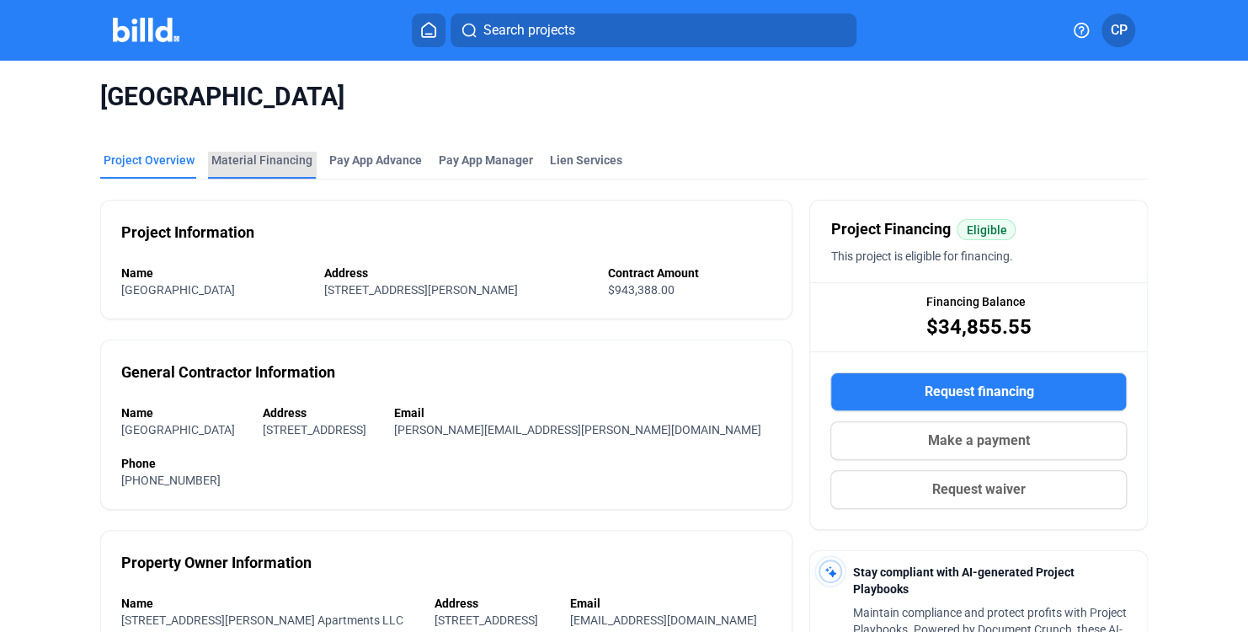
click at [270, 163] on div "Material Financing" at bounding box center [261, 160] width 101 height 17
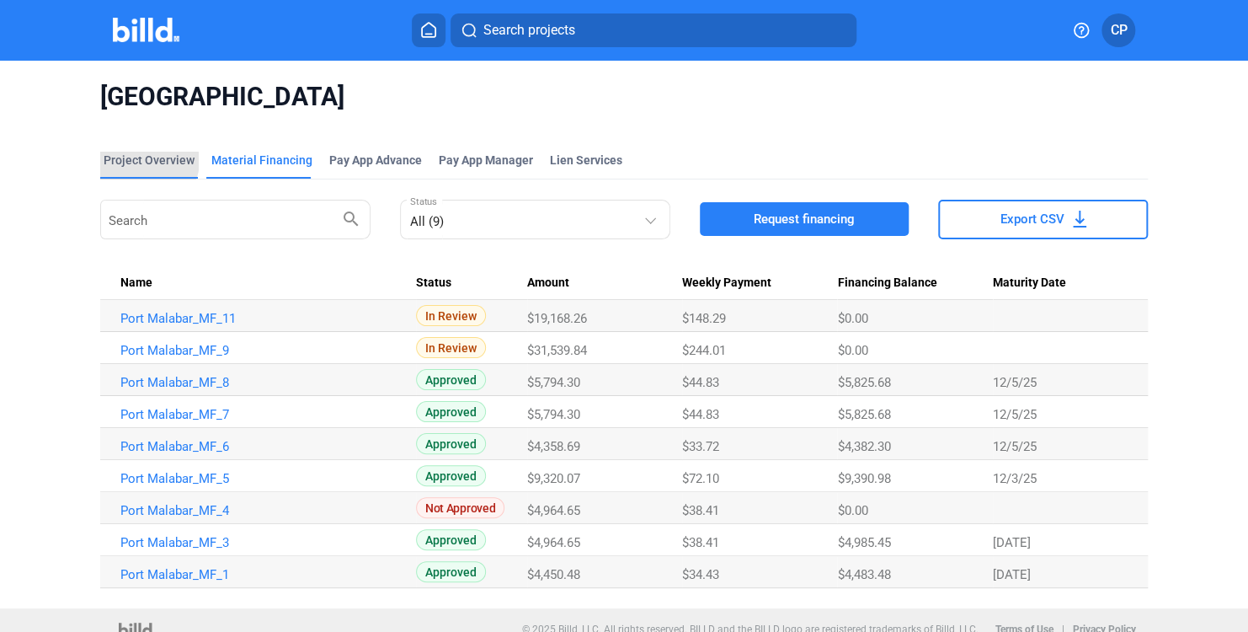
click at [146, 162] on div "Project Overview" at bounding box center [149, 160] width 91 height 17
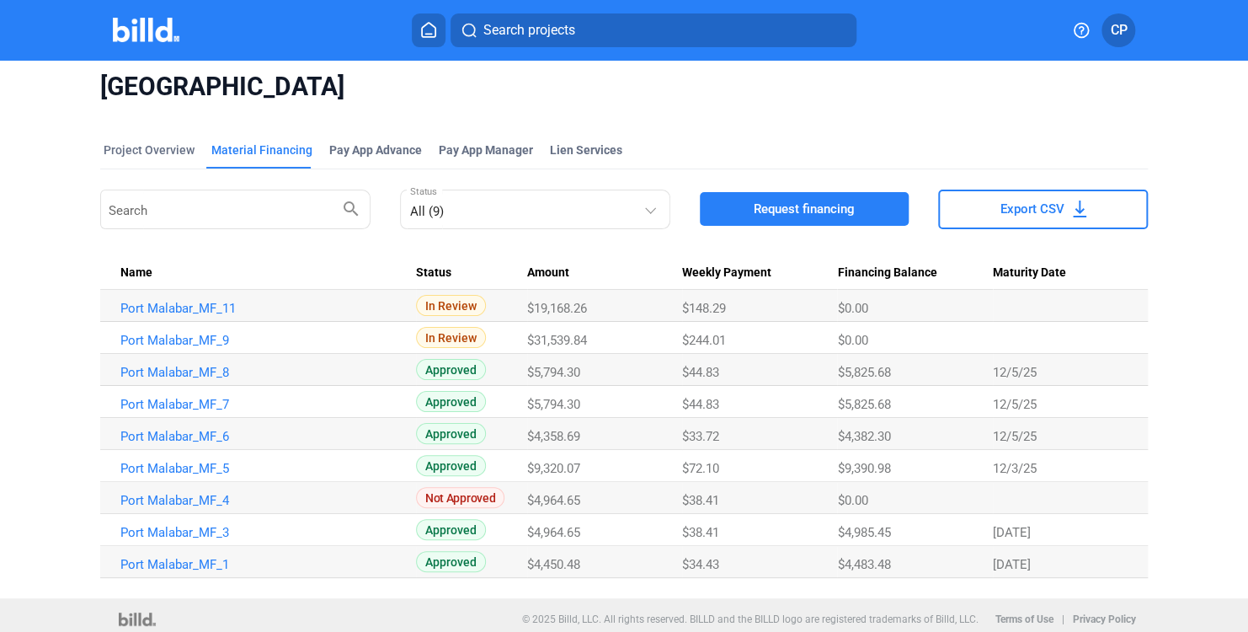
scroll to position [17, 0]
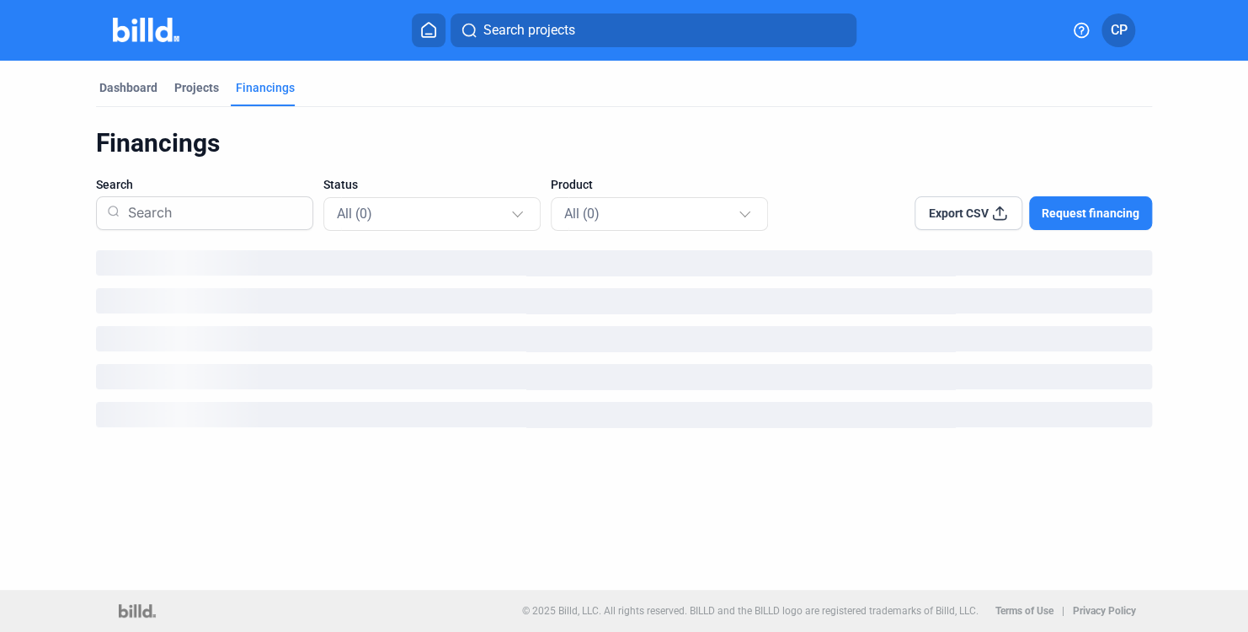
click at [177, 77] on mat-tab-group "Dashboard Projects Financings Financings Search Status All (0) Product All (0) …" at bounding box center [624, 250] width 1056 height 379
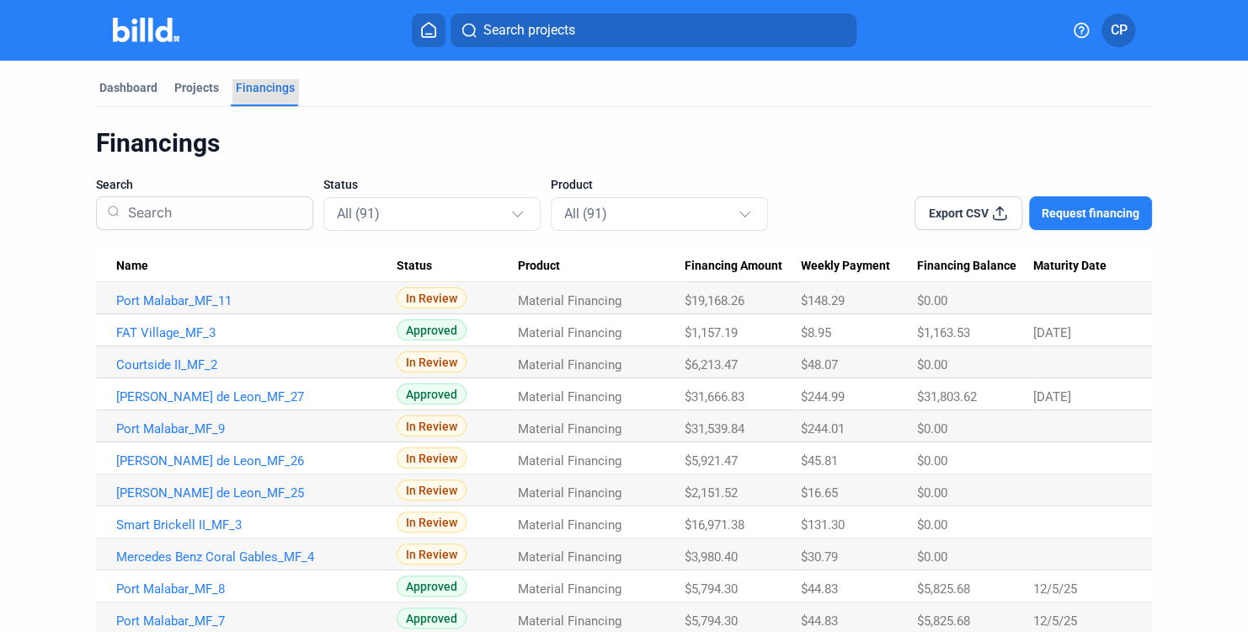
click at [260, 84] on div "Financings" at bounding box center [265, 87] width 59 height 17
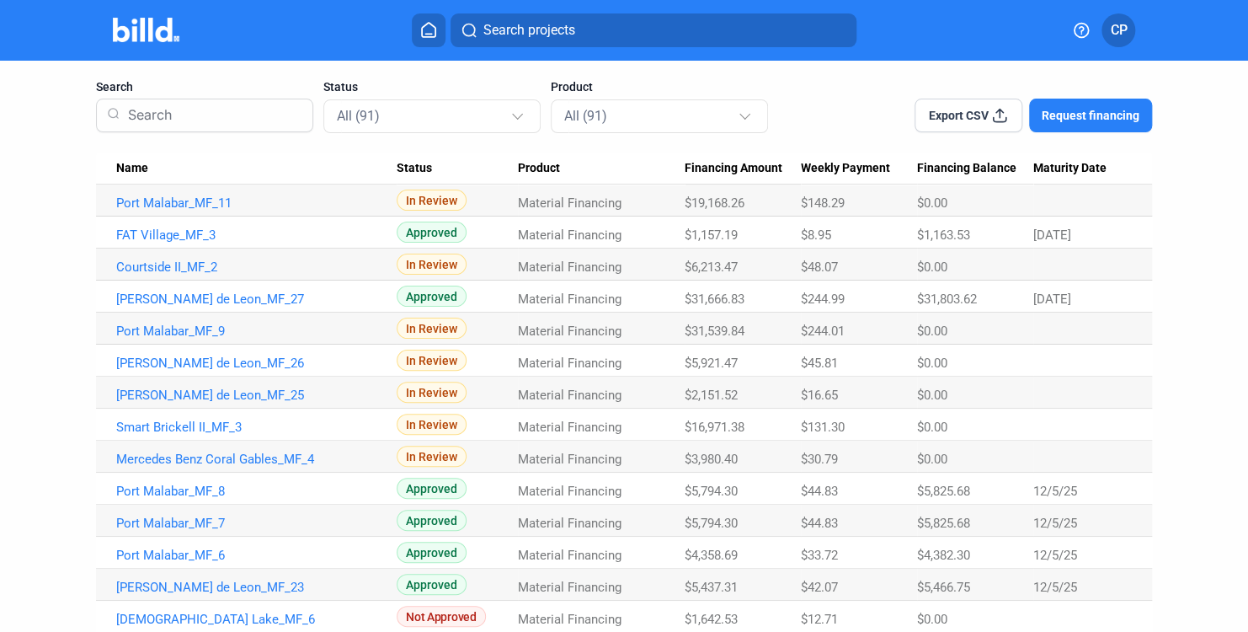
scroll to position [4, 0]
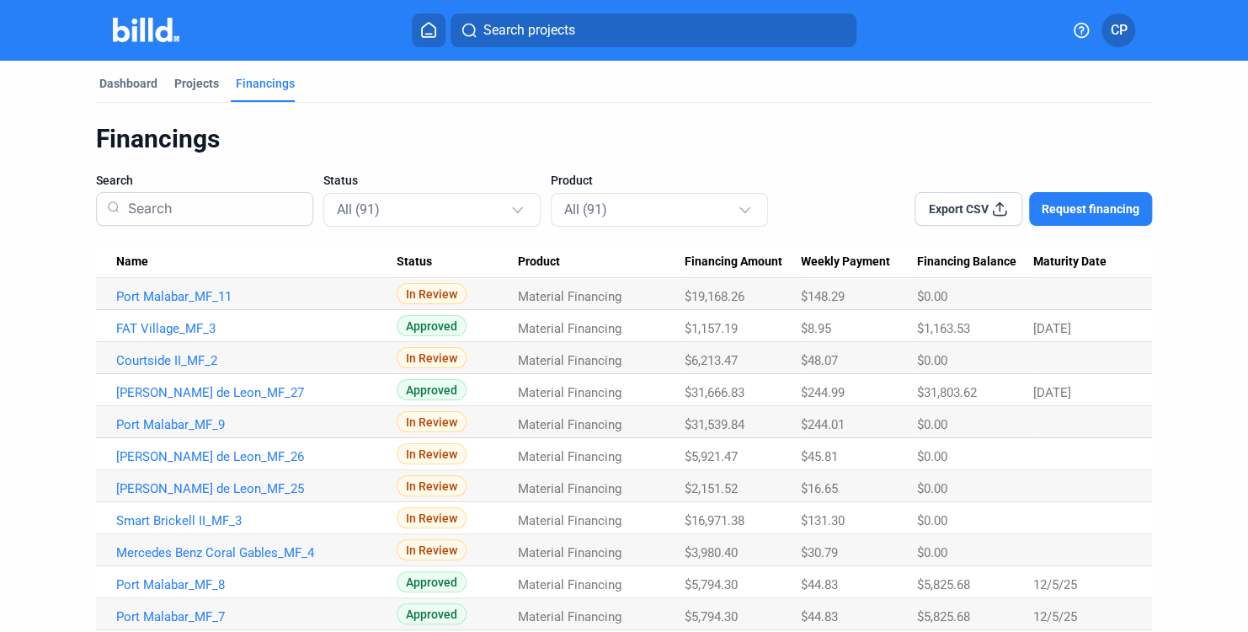
click at [187, 79] on div "Projects" at bounding box center [196, 83] width 45 height 17
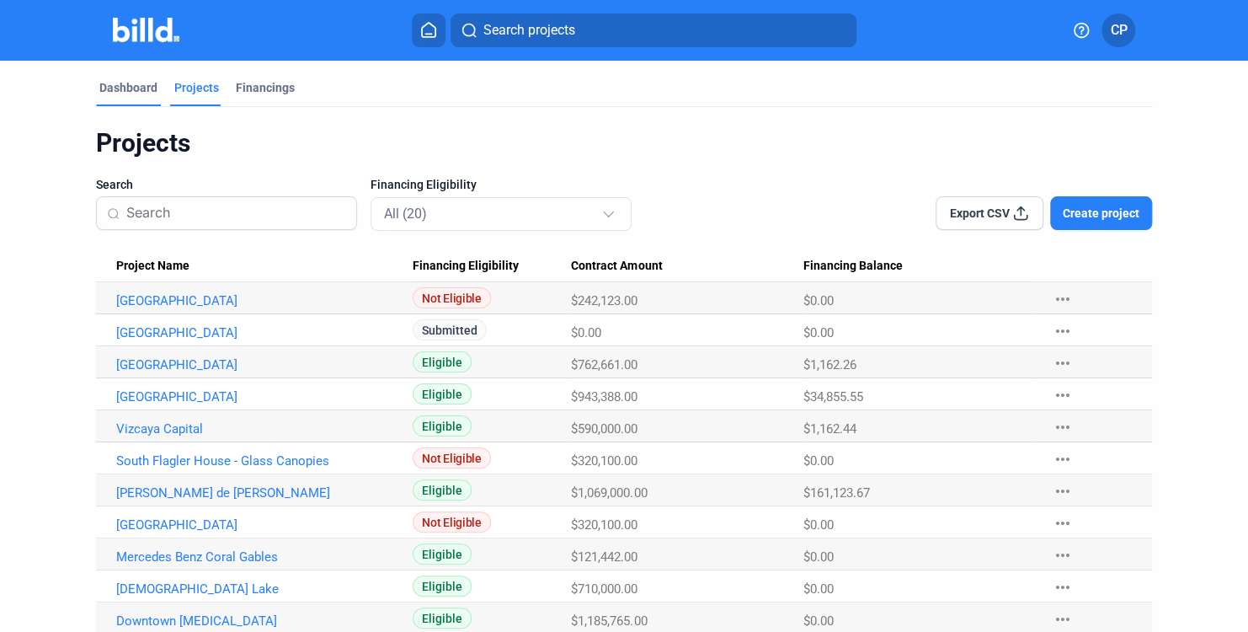
click at [146, 94] on div "Dashboard" at bounding box center [128, 87] width 58 height 17
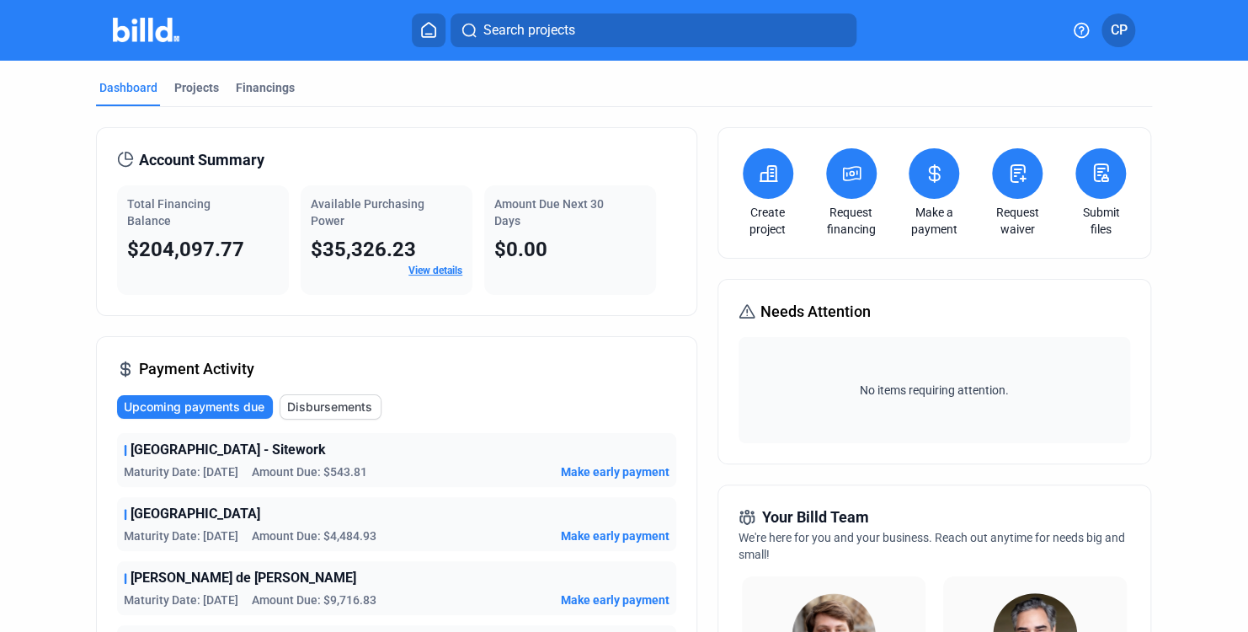
click at [441, 266] on link "View details" at bounding box center [435, 270] width 54 height 12
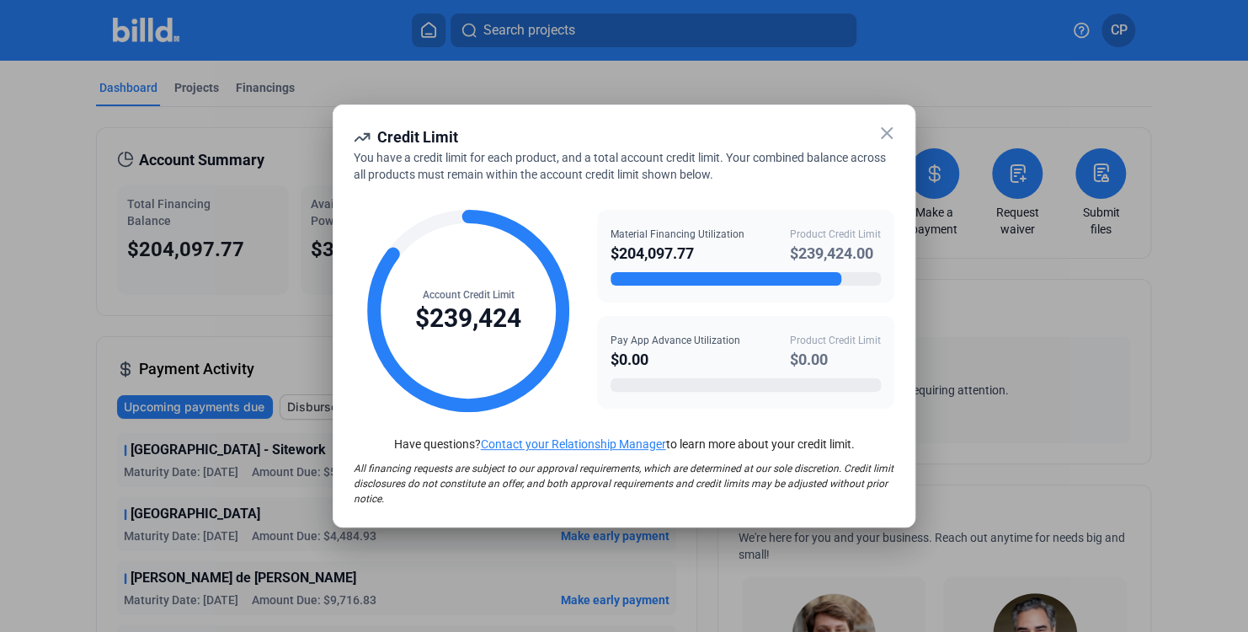
click at [889, 141] on icon at bounding box center [887, 133] width 20 height 20
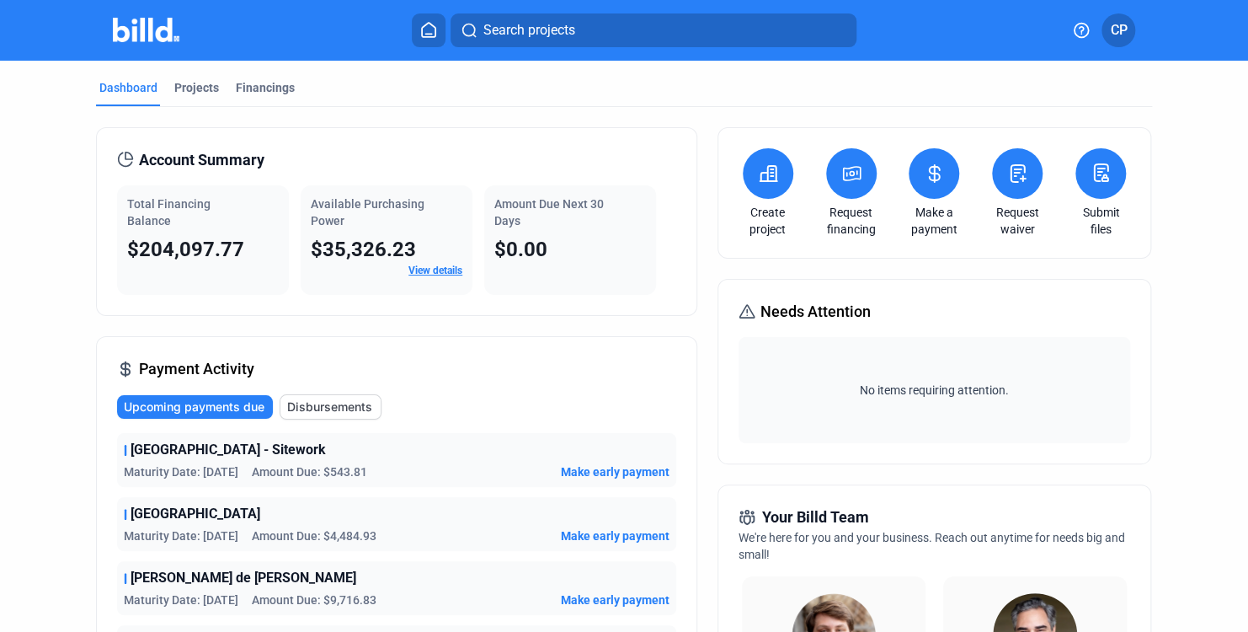
click at [883, 127] on div "Create project Request financing Make a payment Request waiver Submit files" at bounding box center [935, 192] width 435 height 131
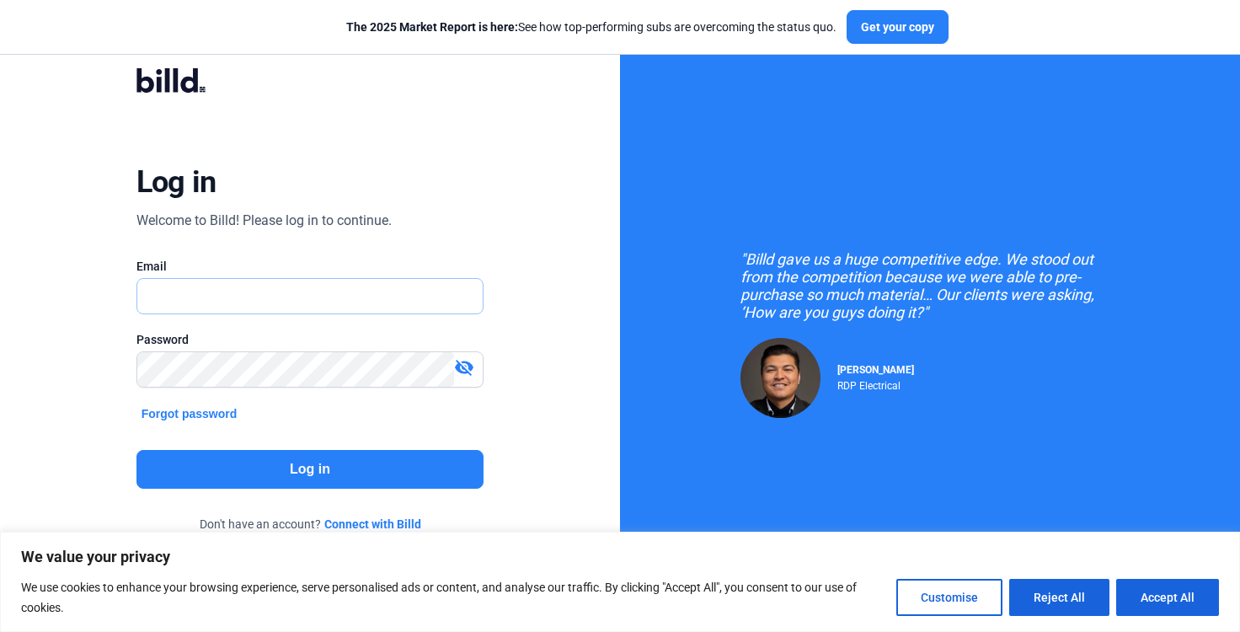
click at [317, 309] on input "text" at bounding box center [301, 296] width 328 height 35
type input "[PERSON_NAME][EMAIL_ADDRESS][PERSON_NAME][DOMAIN_NAME]"
click at [273, 478] on button "Log in" at bounding box center [310, 469] width 348 height 39
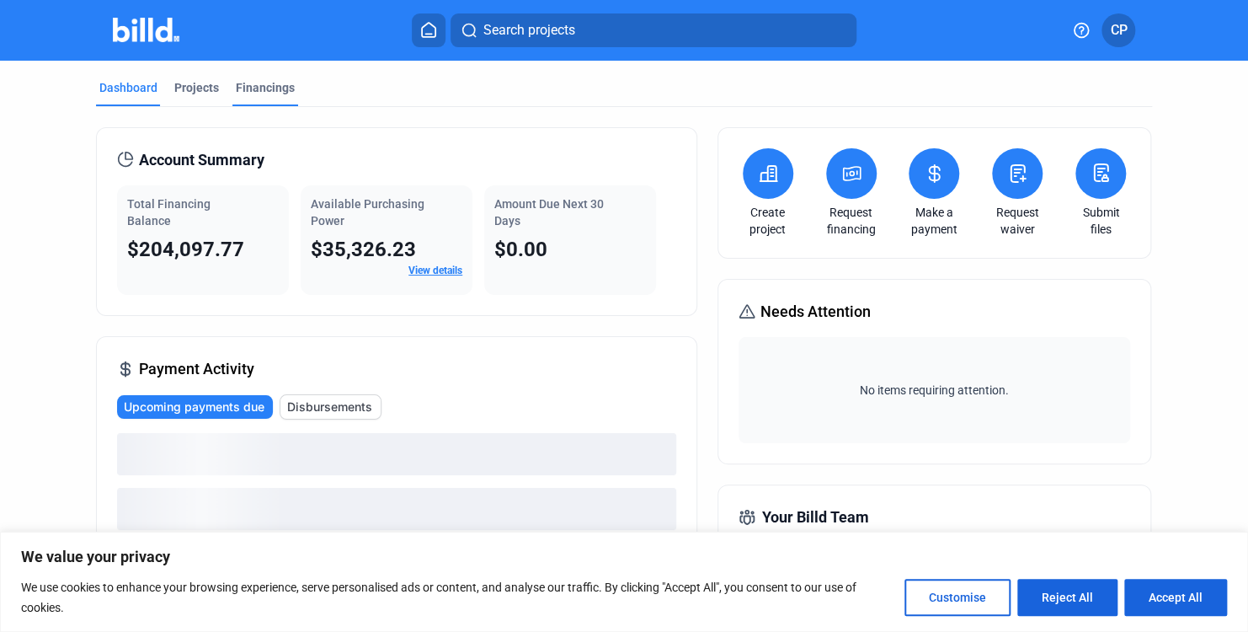
click at [250, 93] on div "Financings" at bounding box center [265, 87] width 59 height 17
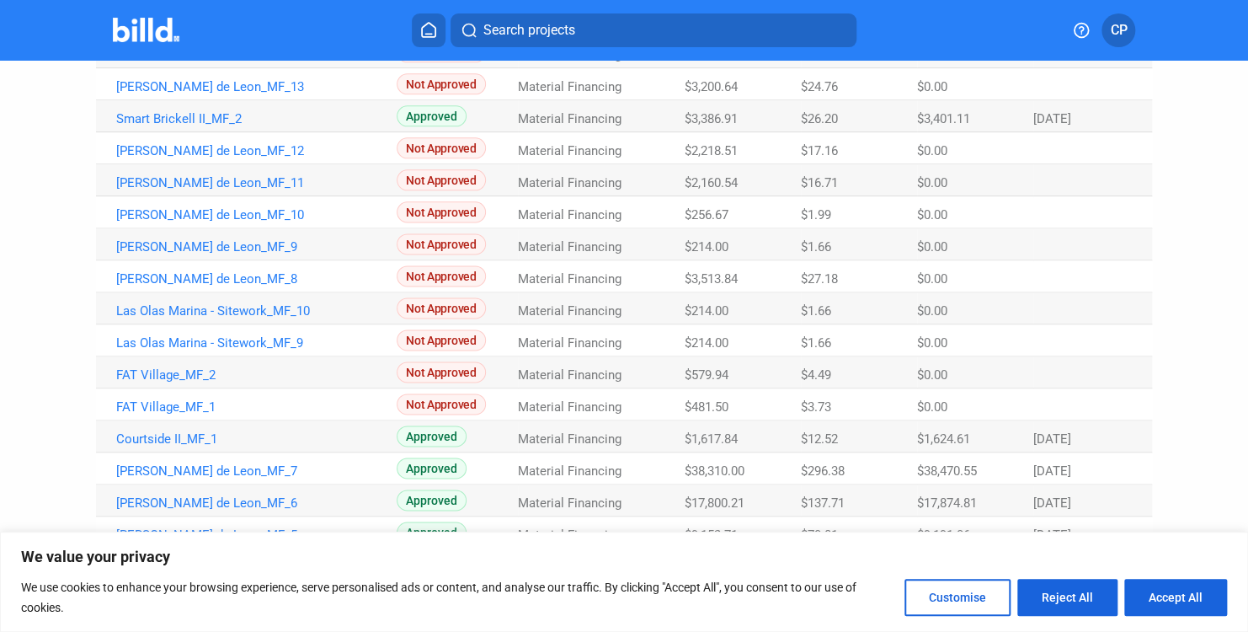
scroll to position [1015, 0]
click at [1098, 596] on button "Reject All" at bounding box center [1067, 597] width 100 height 37
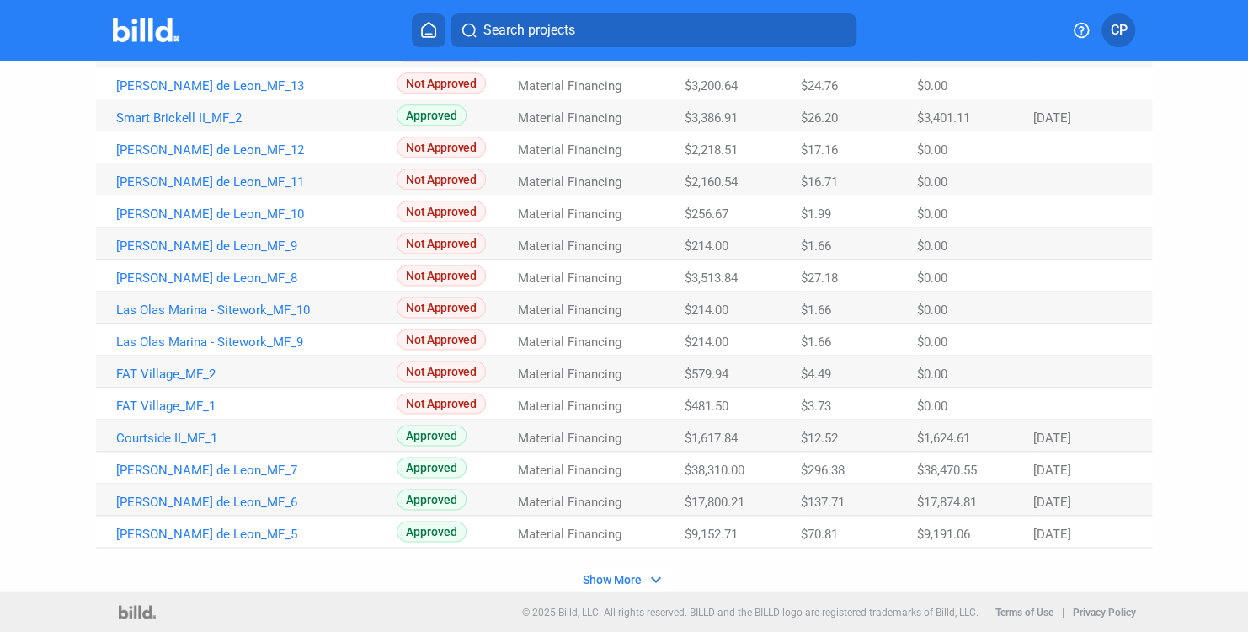
click at [639, 581] on button "Show More expand_more" at bounding box center [624, 579] width 93 height 22
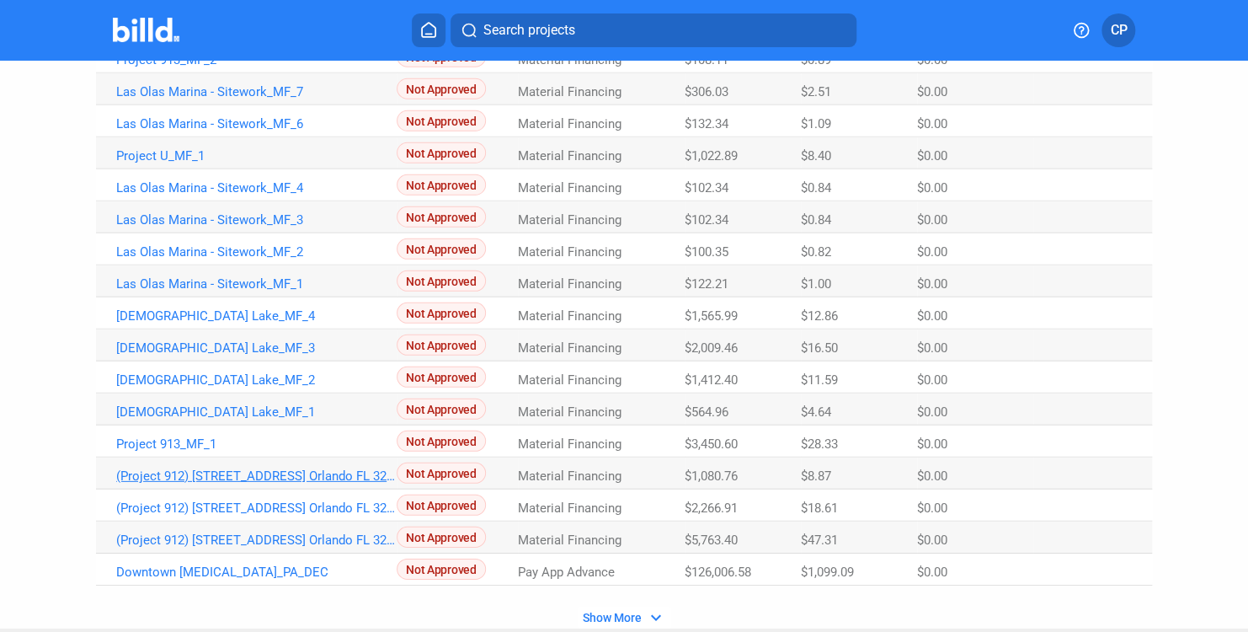
scroll to position [2278, 0]
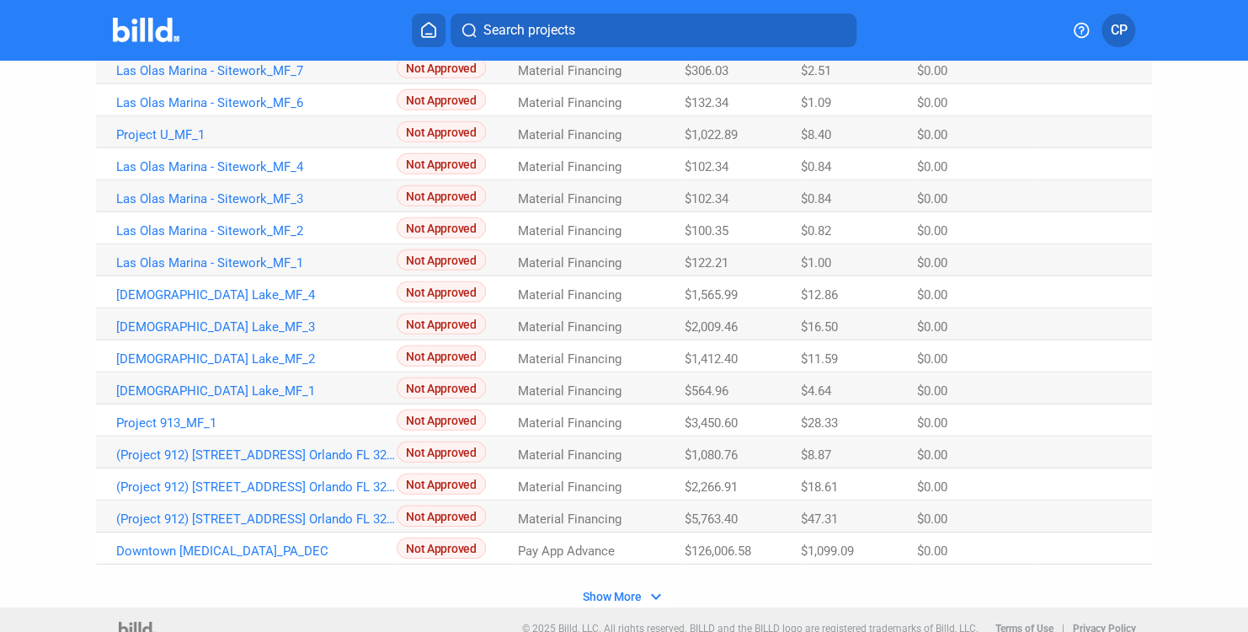
click at [610, 591] on span "Show More" at bounding box center [612, 596] width 59 height 13
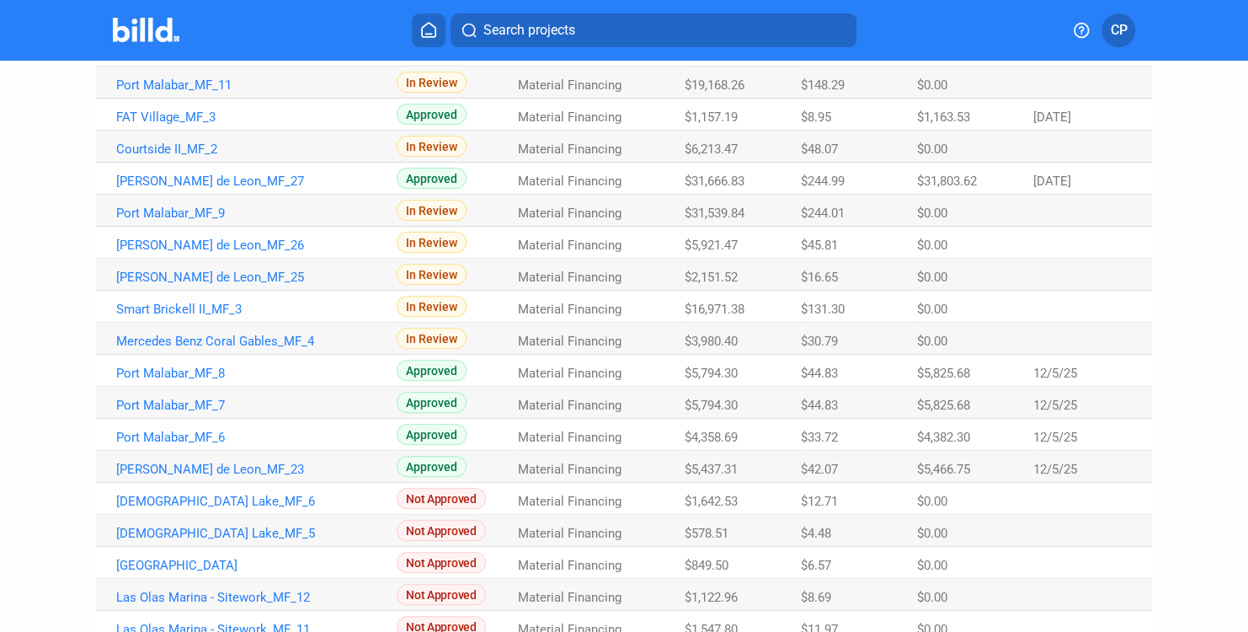
scroll to position [0, 0]
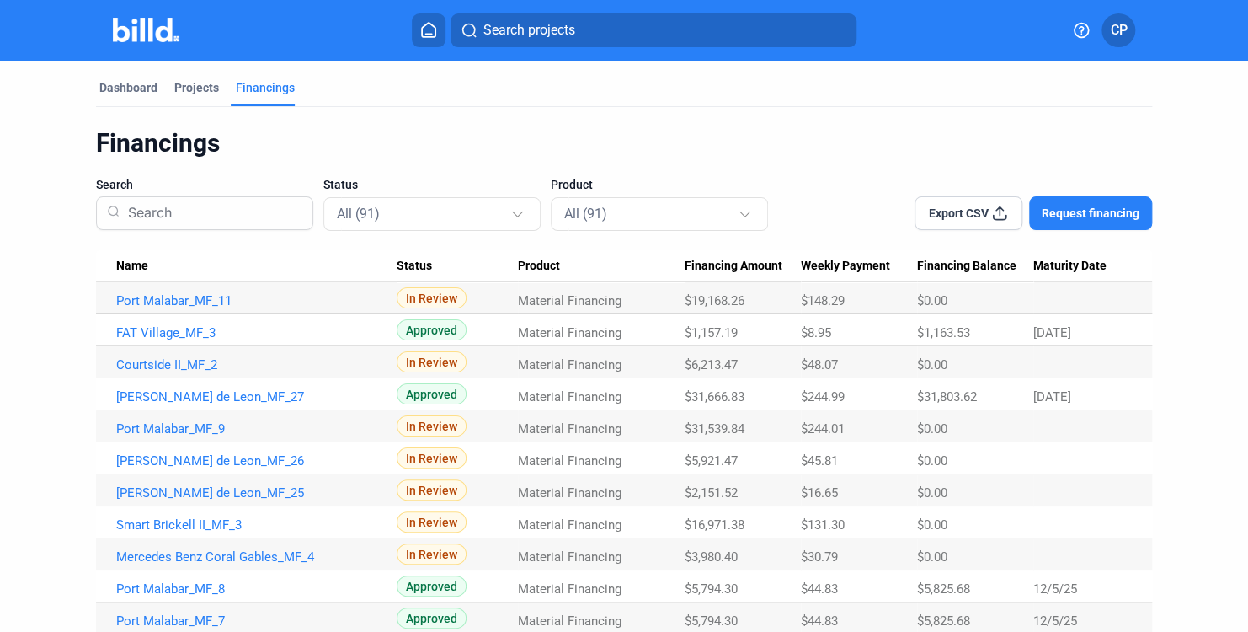
click at [938, 212] on span "Export CSV" at bounding box center [958, 213] width 60 height 17
click at [399, 215] on div "All (91)" at bounding box center [423, 213] width 173 height 22
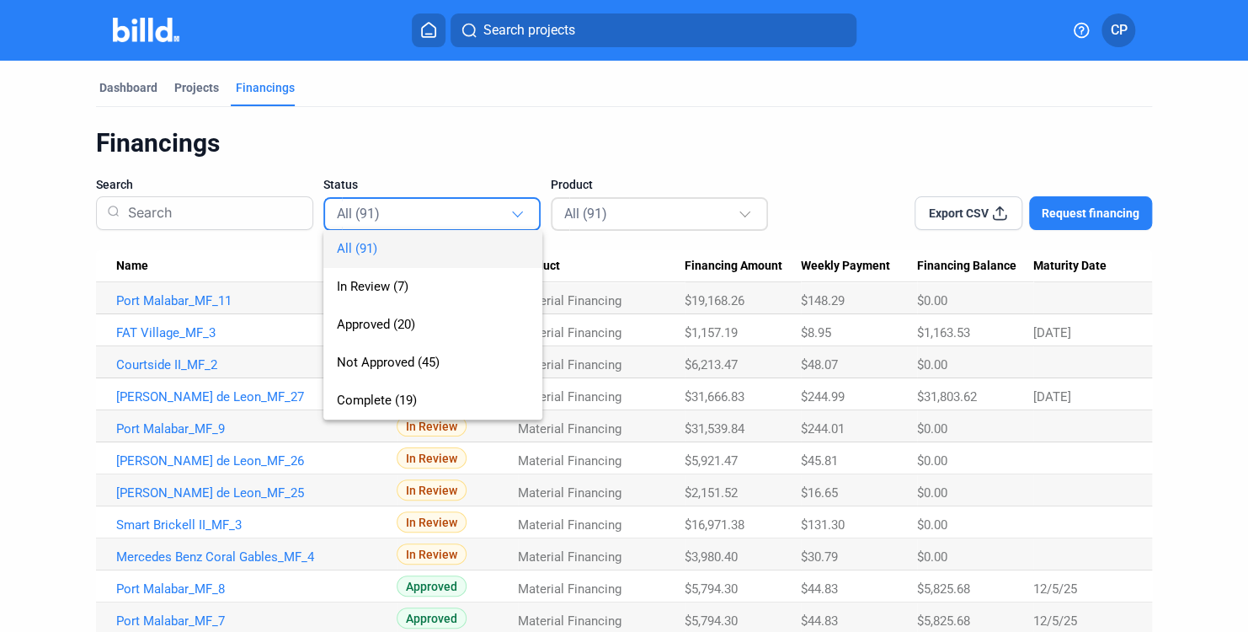
click at [676, 216] on div at bounding box center [624, 316] width 1248 height 632
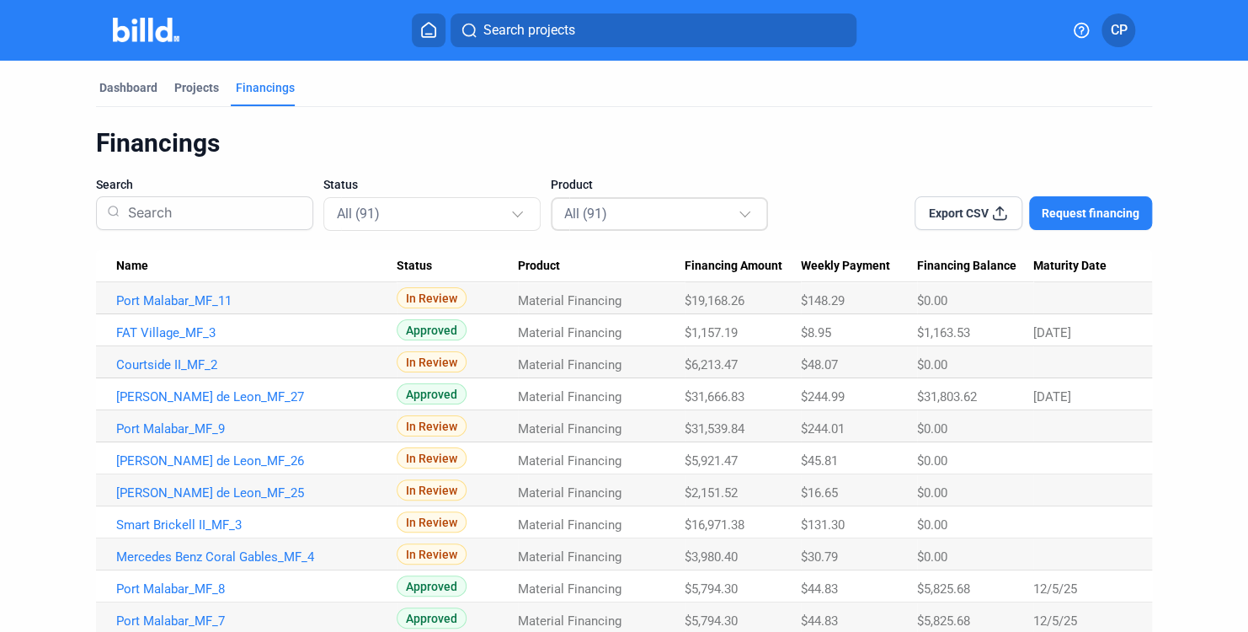
click at [681, 216] on div "All (91)" at bounding box center [650, 213] width 173 height 22
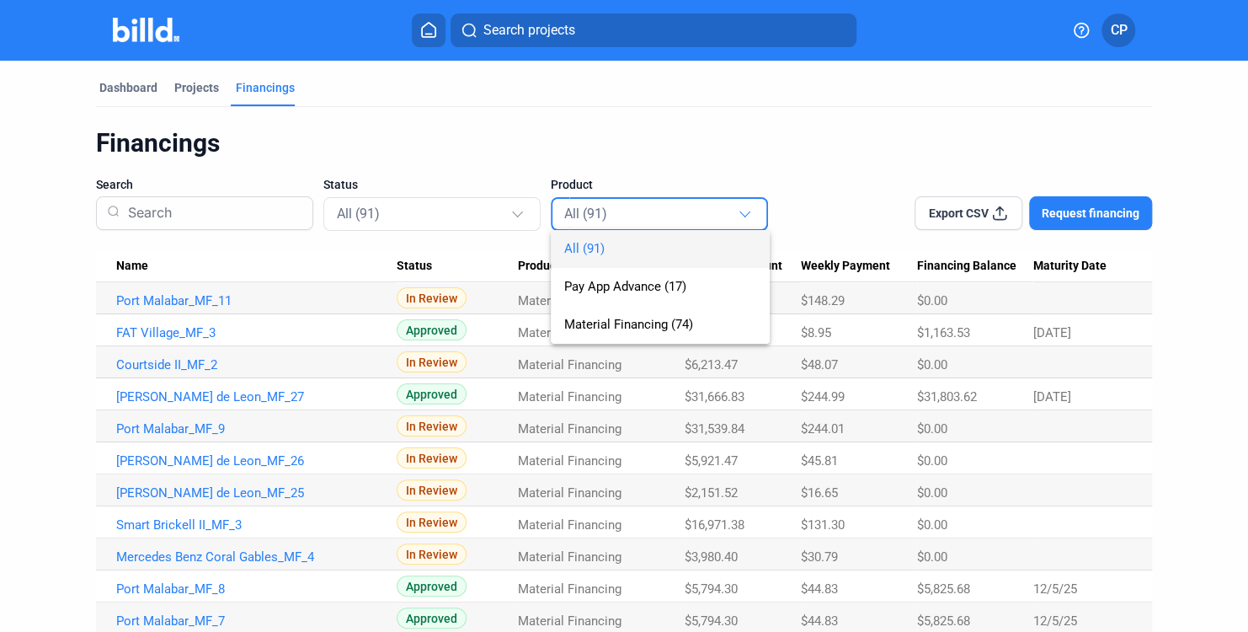
click at [941, 140] on div at bounding box center [624, 316] width 1248 height 632
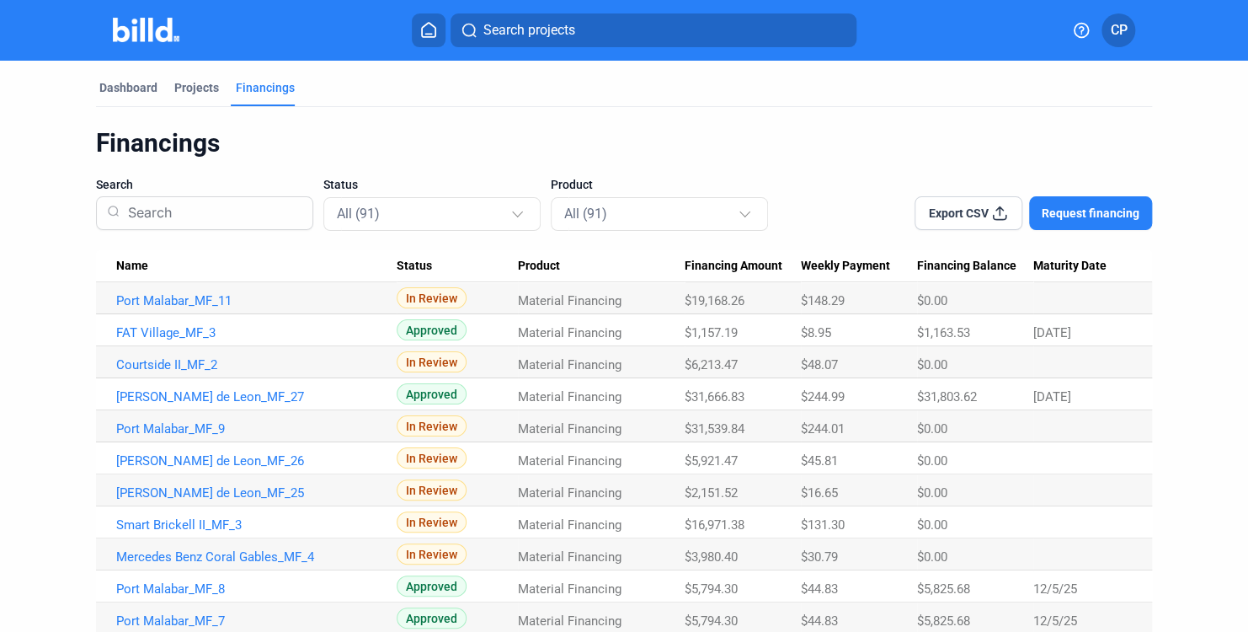
click at [250, 212] on input at bounding box center [211, 213] width 181 height 44
click at [212, 85] on div "Projects" at bounding box center [196, 87] width 45 height 17
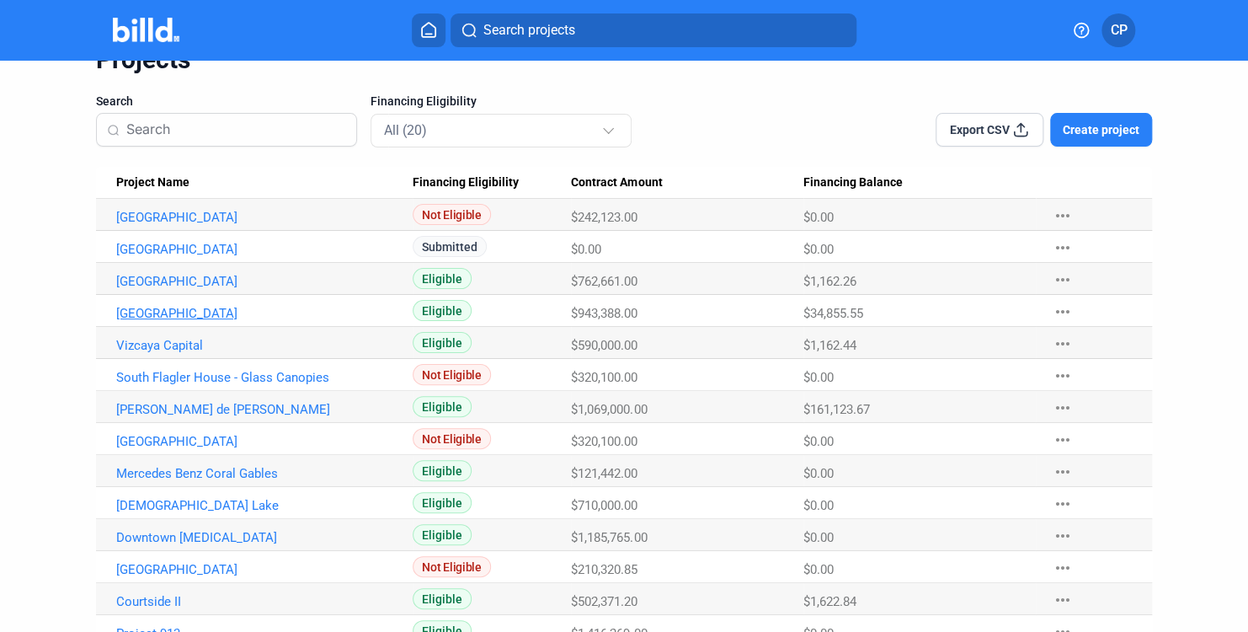
scroll to position [84, 0]
click at [184, 230] on Name "[GEOGRAPHIC_DATA]" at bounding box center [254, 214] width 317 height 32
click at [169, 224] on link "[GEOGRAPHIC_DATA]" at bounding box center [256, 216] width 280 height 15
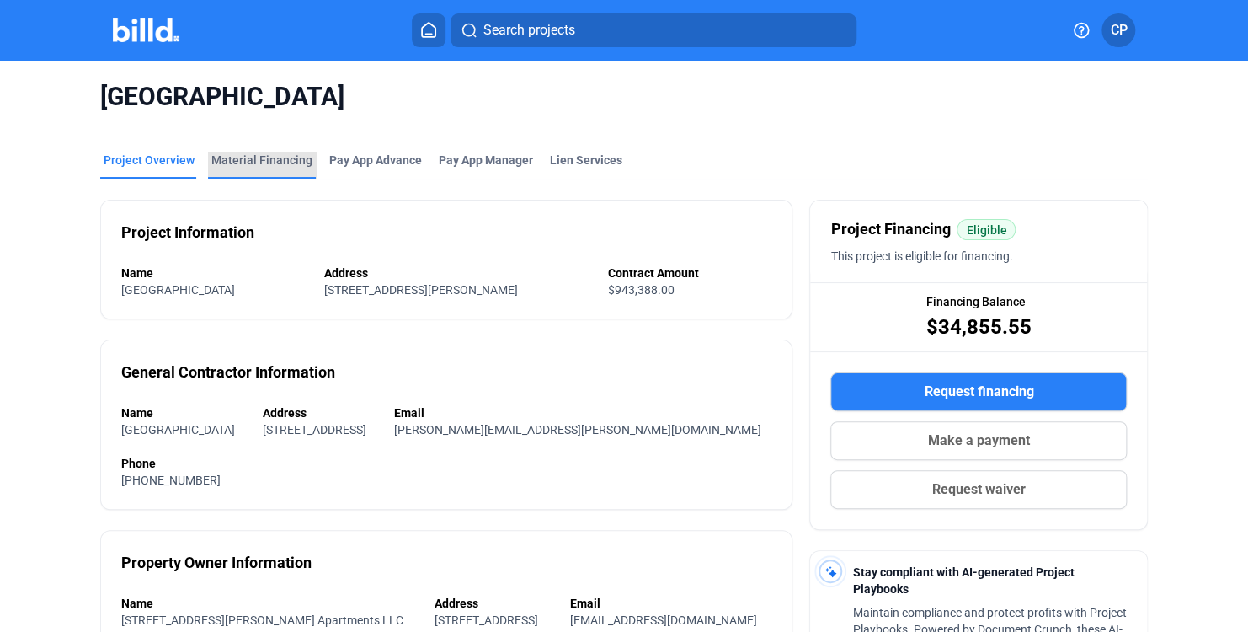
click at [277, 172] on div "Material Financing" at bounding box center [262, 165] width 108 height 27
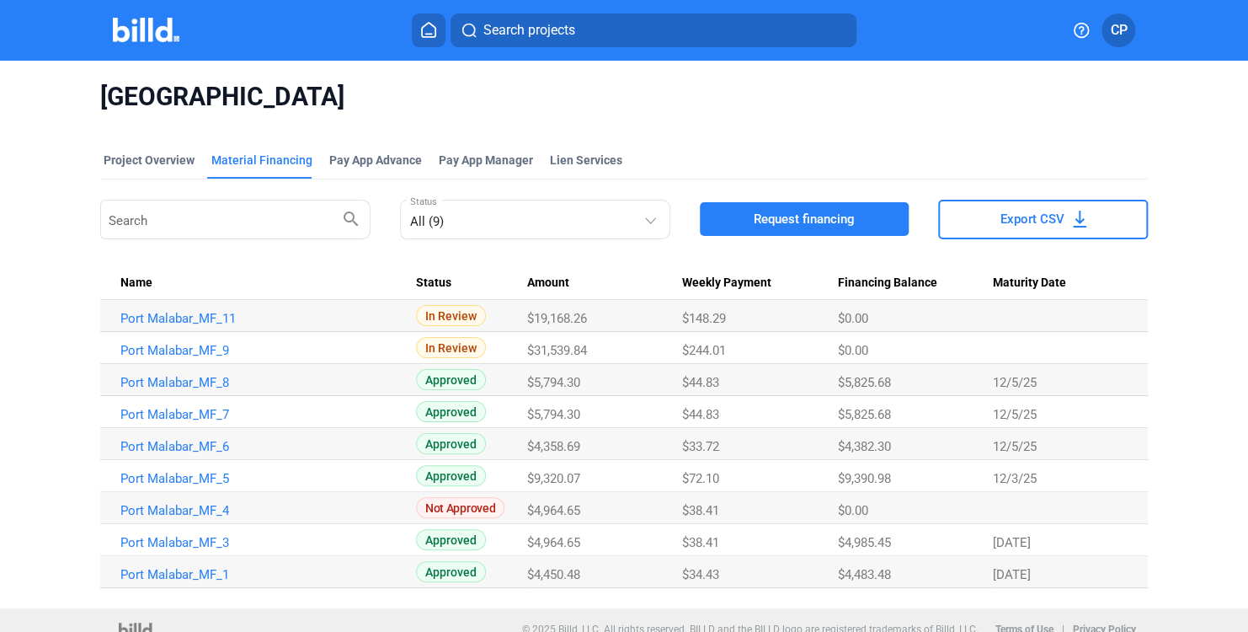
scroll to position [17, 0]
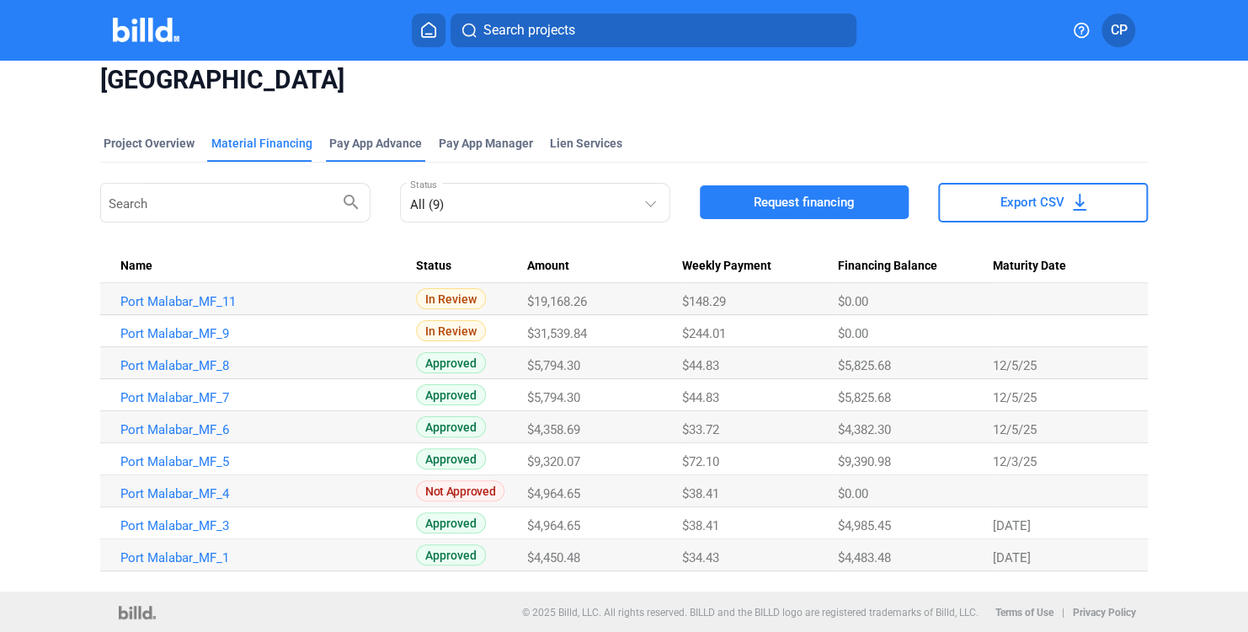
click at [355, 157] on div "Pay App Advance" at bounding box center [375, 148] width 99 height 27
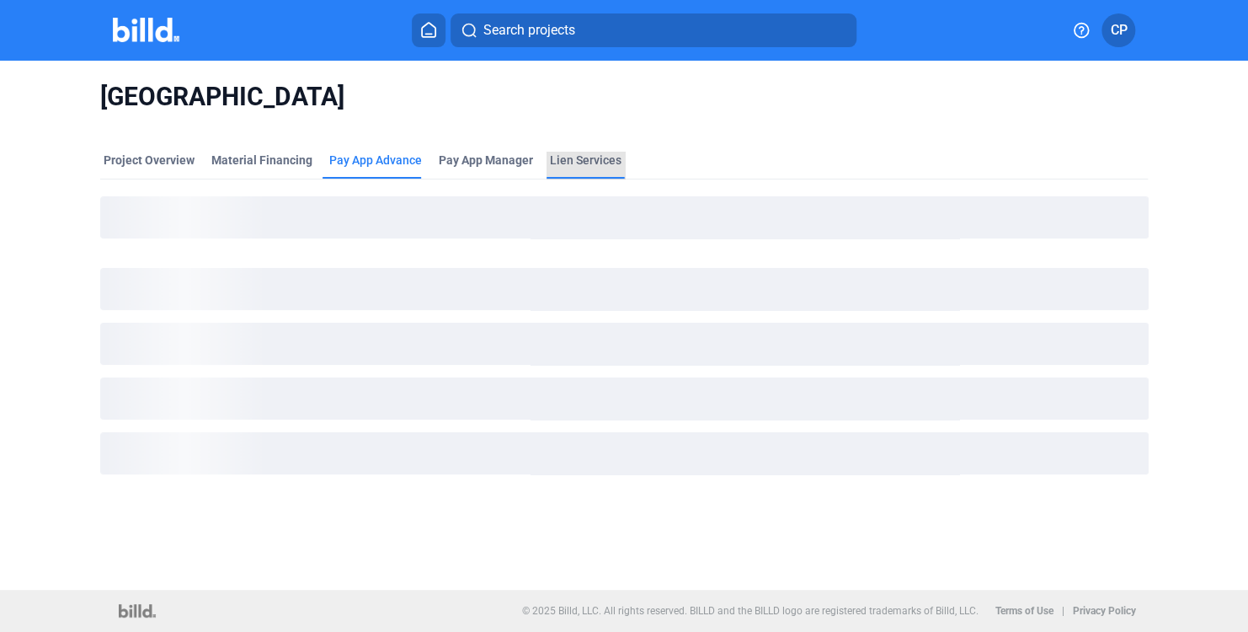
click at [597, 164] on div "Lien Services" at bounding box center [586, 160] width 72 height 17
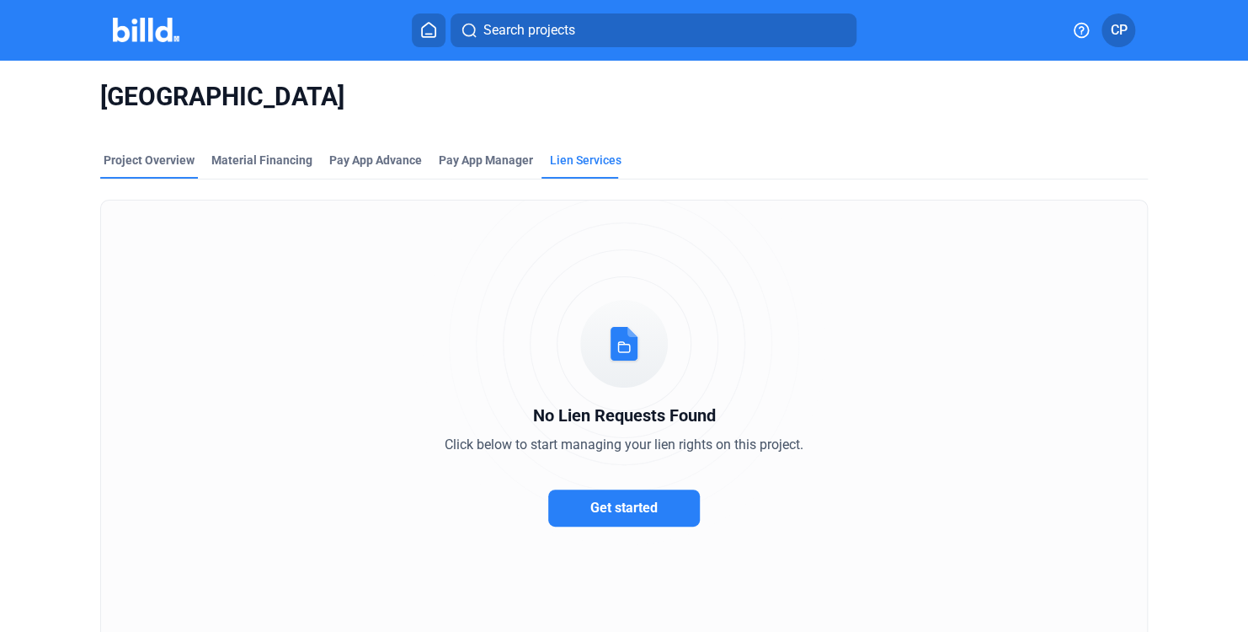
click at [188, 161] on div "Project Overview" at bounding box center [149, 160] width 91 height 17
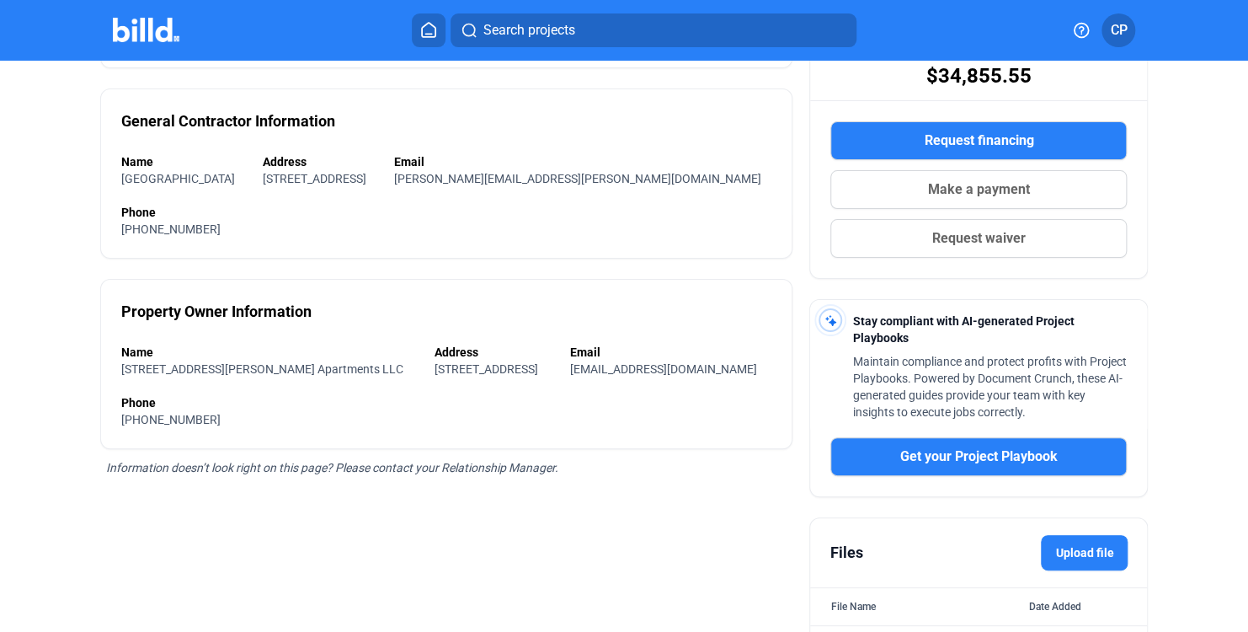
scroll to position [28, 0]
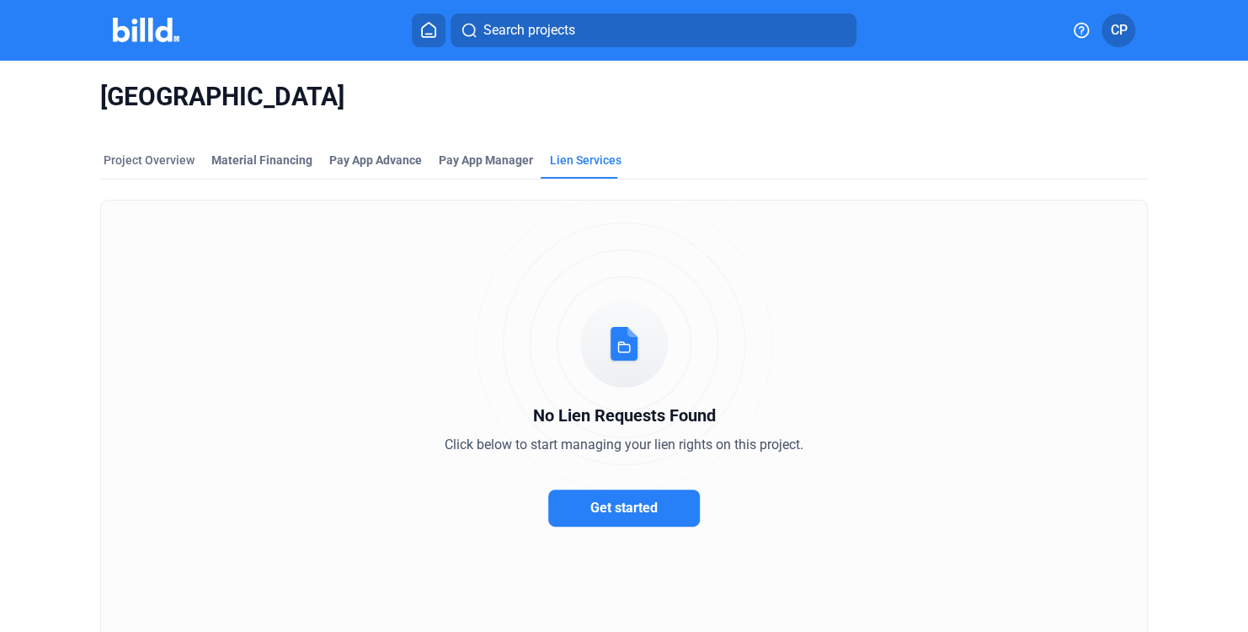
click at [152, 151] on mat-tab-group "Project Overview Material Financing Pay App Advance Pay App Manager Lien Servic…" at bounding box center [624, 388] width 1049 height 510
click at [141, 160] on div "Project Overview" at bounding box center [149, 160] width 91 height 17
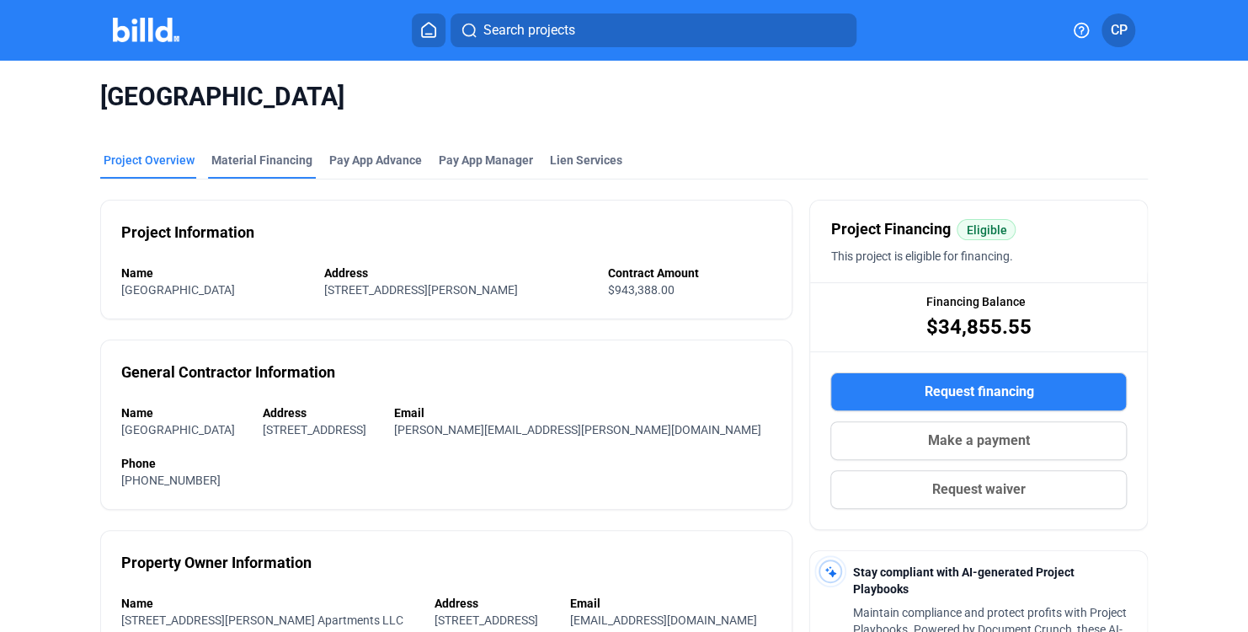
click at [248, 164] on div "Material Financing" at bounding box center [261, 160] width 101 height 17
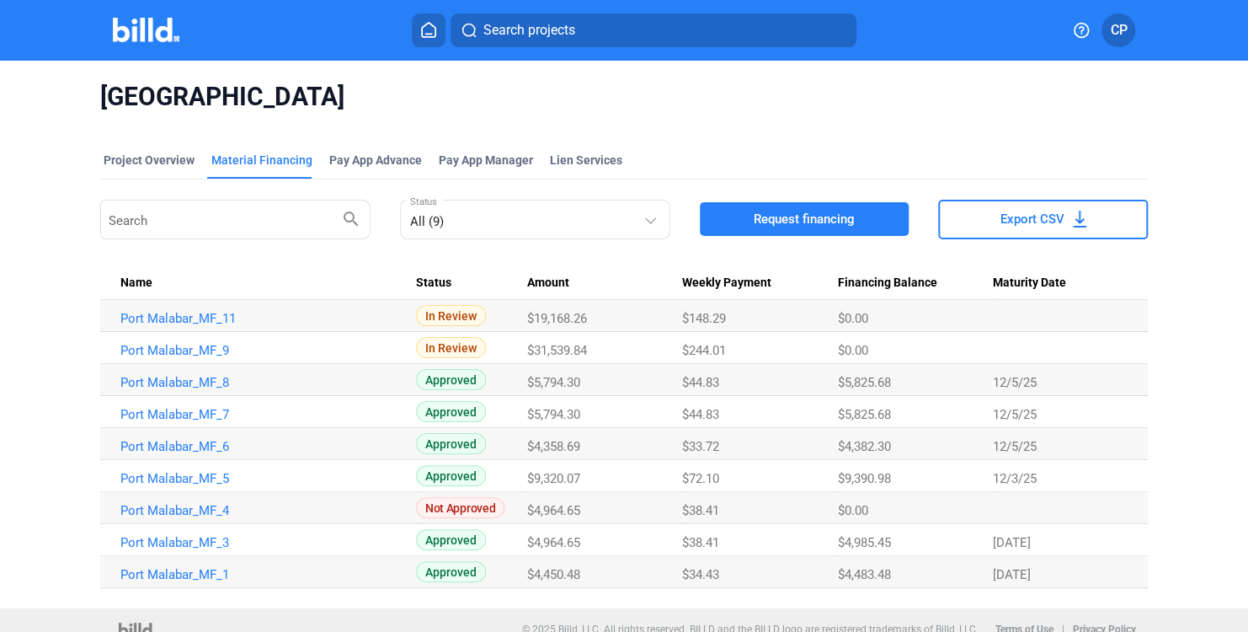
click at [469, 311] on span "In Review" at bounding box center [451, 315] width 70 height 21
click at [245, 311] on link "Port Malabar_MF_11" at bounding box center [260, 318] width 280 height 15
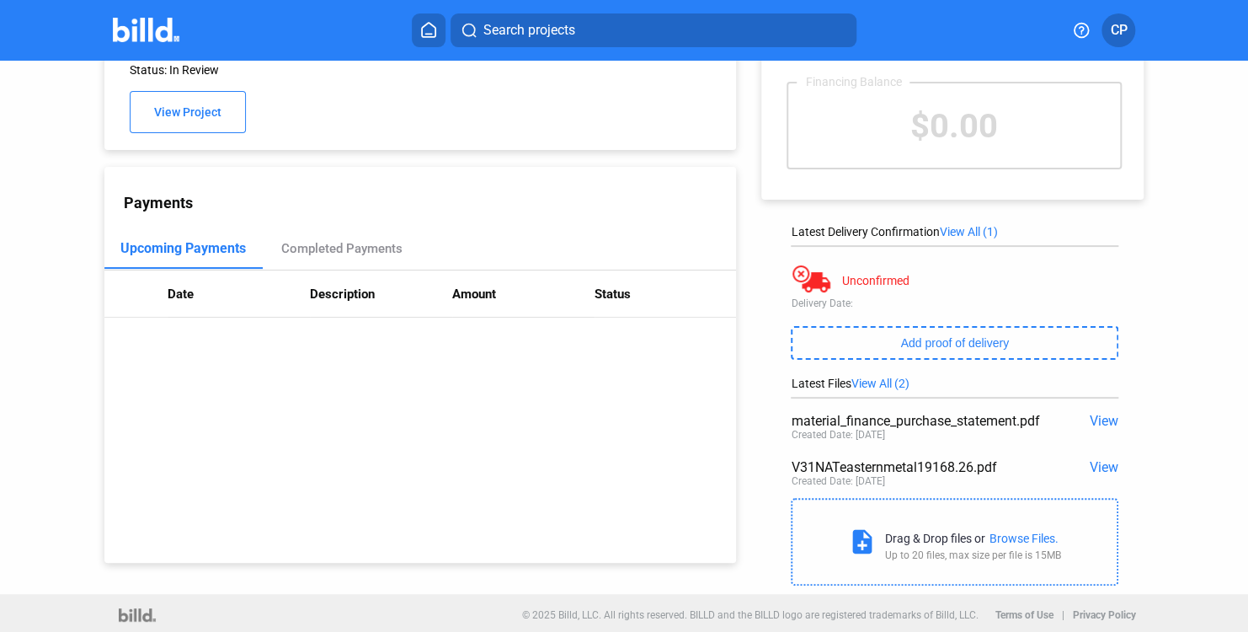
scroll to position [93, 0]
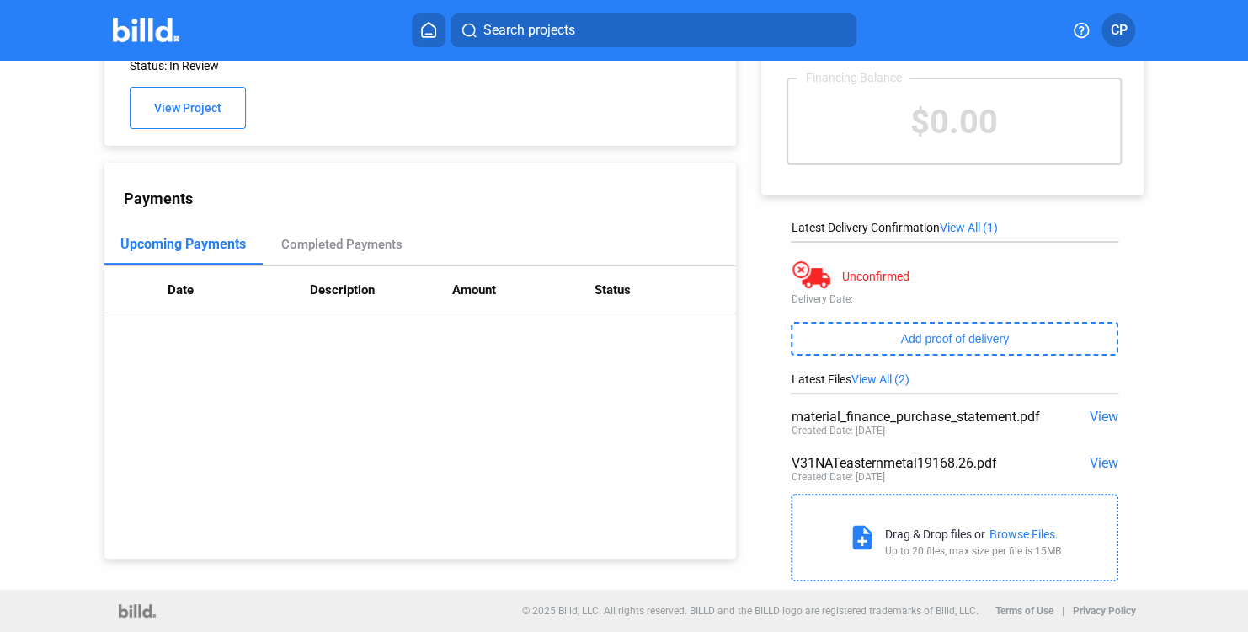
click at [885, 382] on span "View All (2)" at bounding box center [880, 378] width 58 height 13
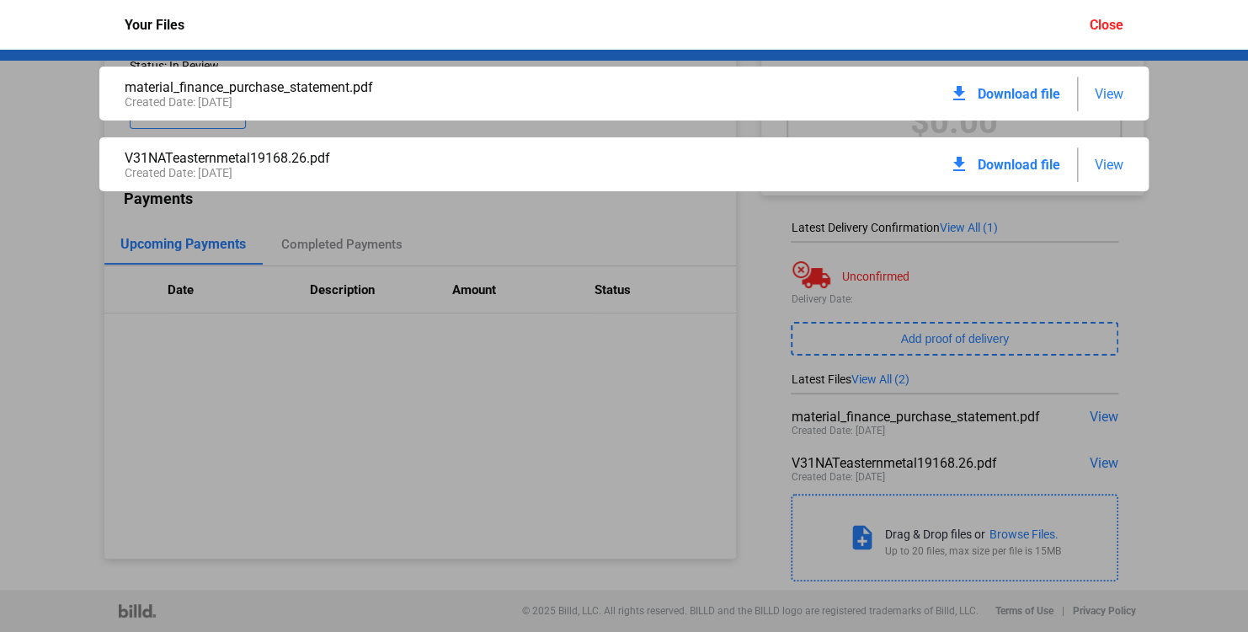
click at [1012, 81] on div "download Download file" at bounding box center [1004, 93] width 111 height 37
drag, startPoint x: 1012, startPoint y: 81, endPoint x: 1197, endPoint y: 134, distance: 191.9
click at [1197, 134] on div "material_finance_purchase_statement.pdf Created Date: [DATE] download Download …" at bounding box center [624, 341] width 1248 height 582
click at [1090, 89] on div "download Download file View" at bounding box center [1036, 93] width 174 height 37
click at [1097, 92] on span "View" at bounding box center [1109, 94] width 29 height 16
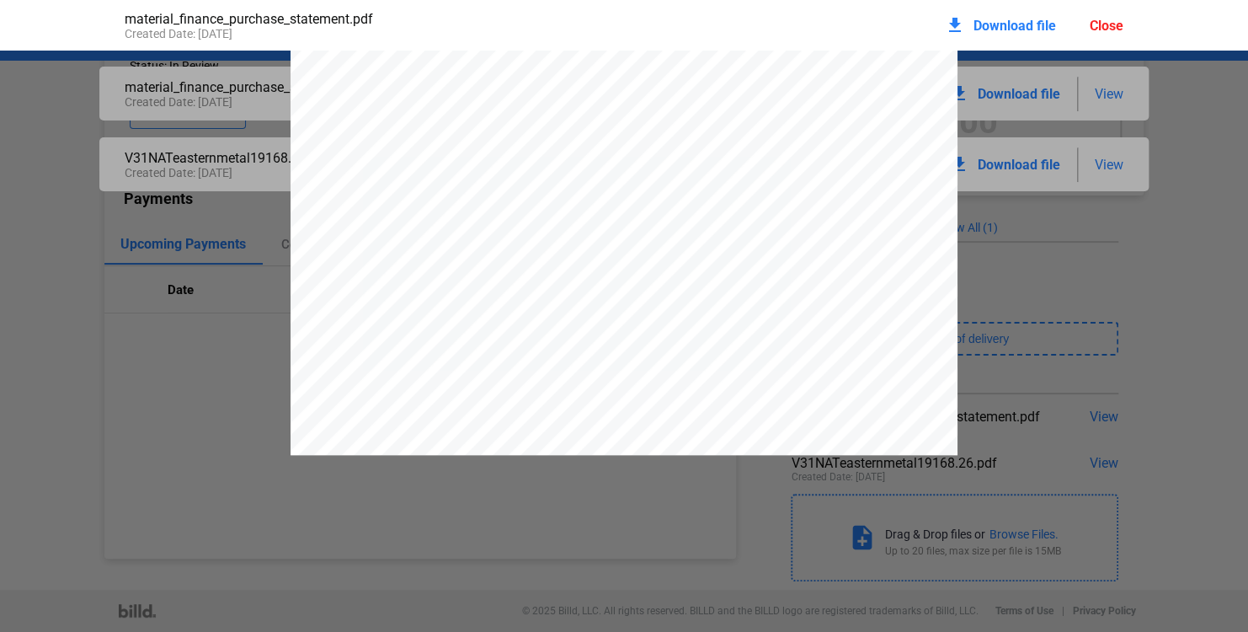
scroll to position [3967, 0]
